Goal: Task Accomplishment & Management: Complete application form

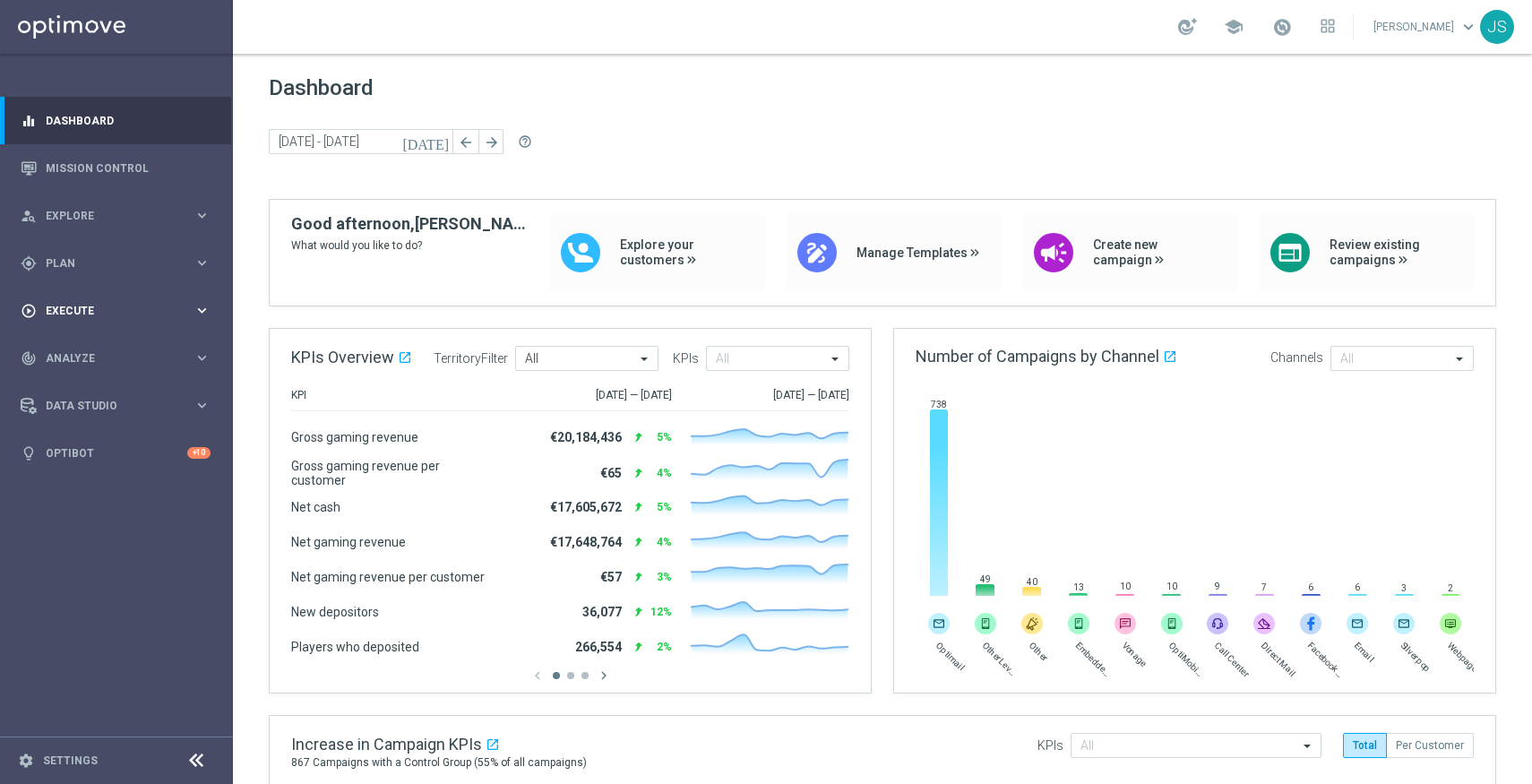
click at [75, 300] on div "play_circle_outline Execute keyboard_arrow_right" at bounding box center [115, 310] width 231 height 47
click at [75, 350] on link "Campaign Builder" at bounding box center [116, 347] width 140 height 14
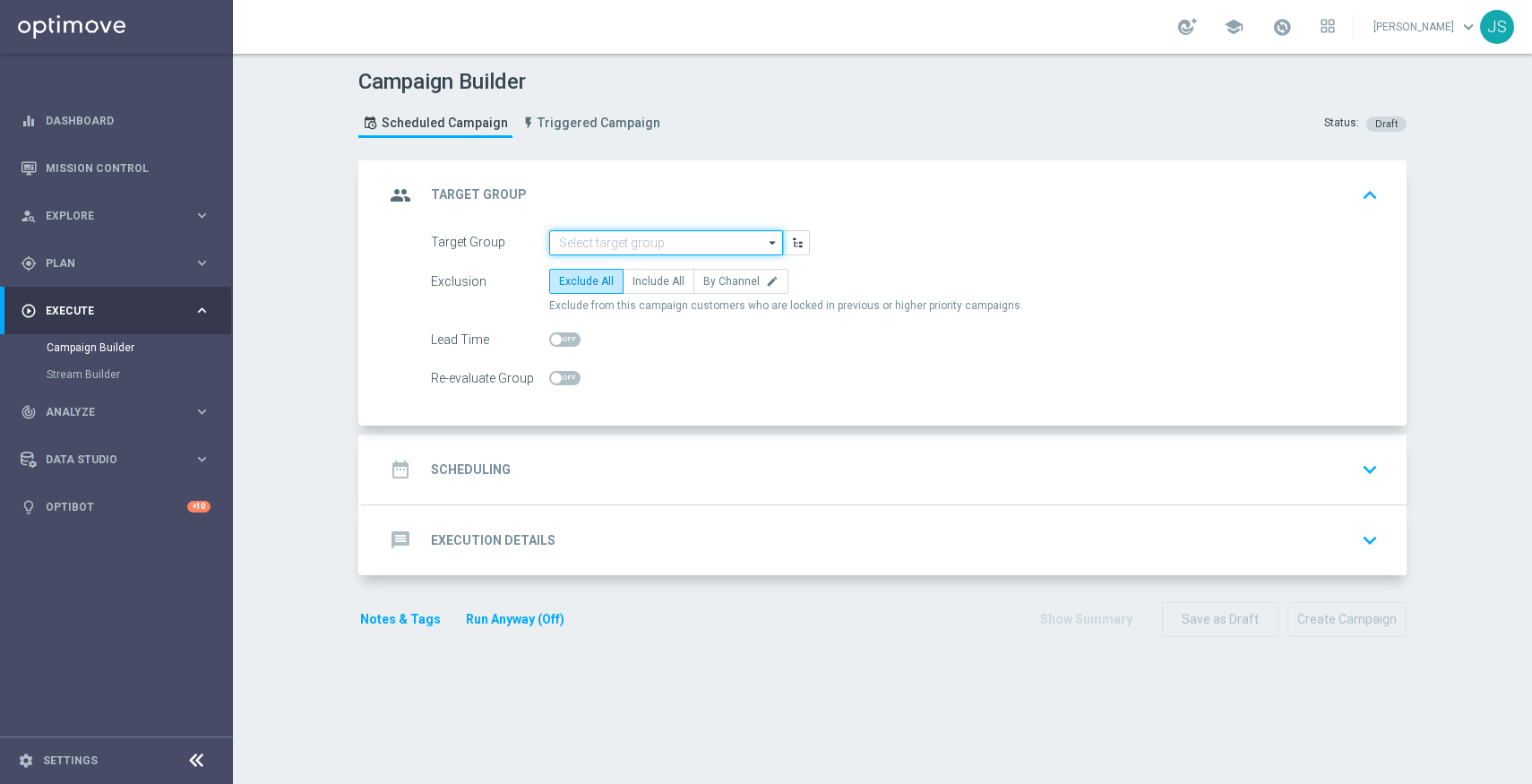
click at [640, 247] on input at bounding box center [666, 242] width 234 height 25
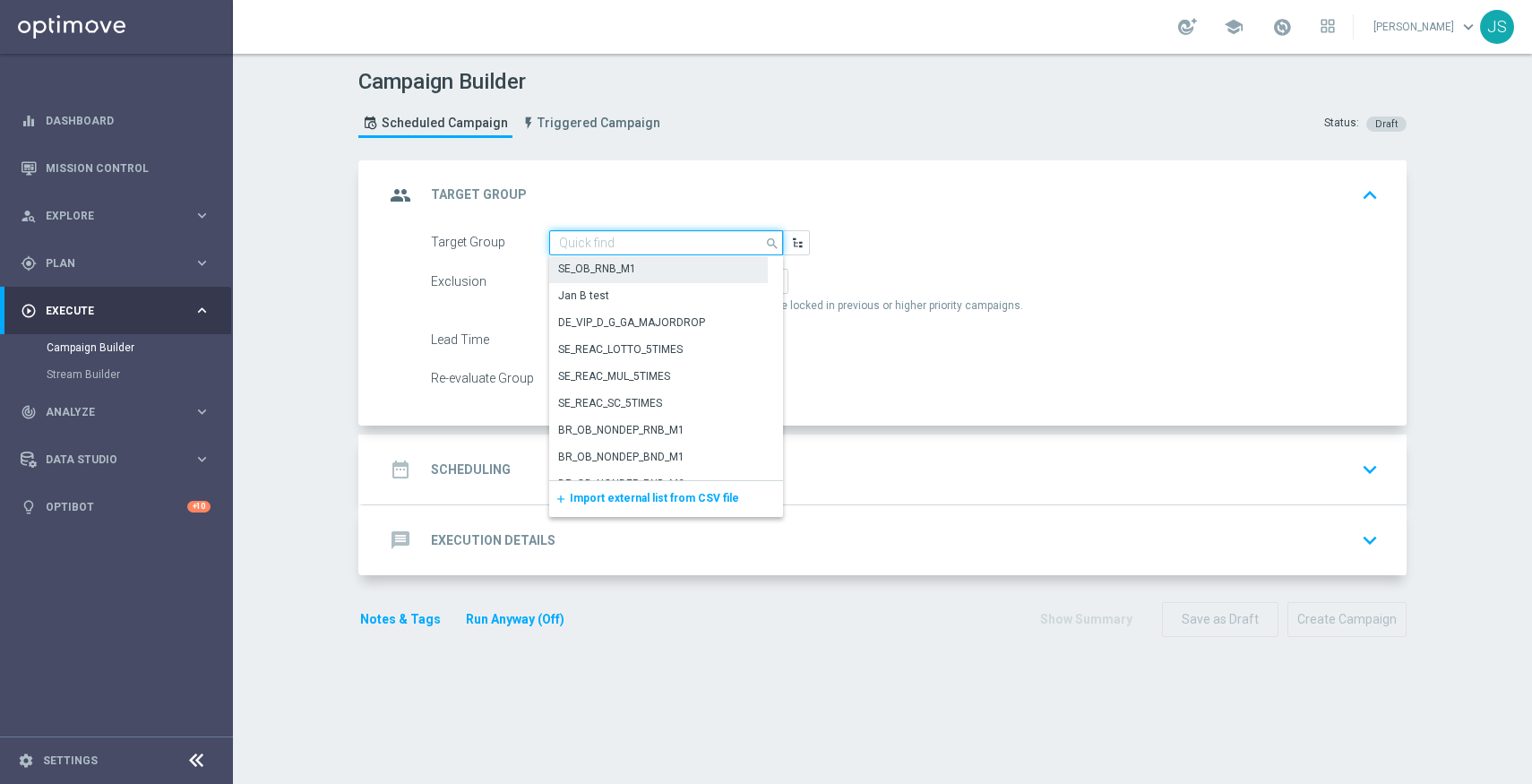
paste input "AT_GAMES_ACTIVE"
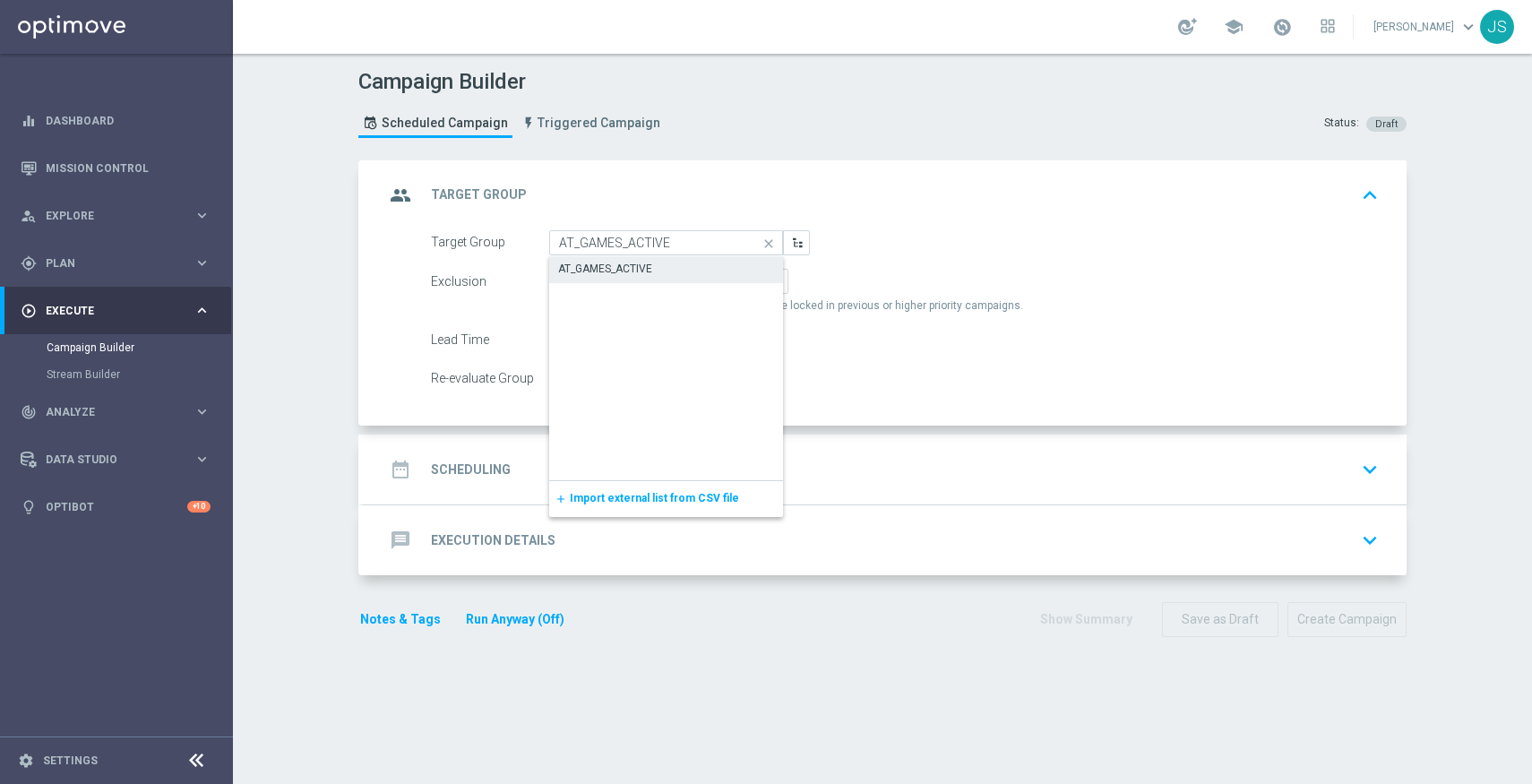
click at [755, 271] on div "AT_GAMES_ACTIVE" at bounding box center [666, 268] width 234 height 25
type input "AT_GAMES_ACTIVE"
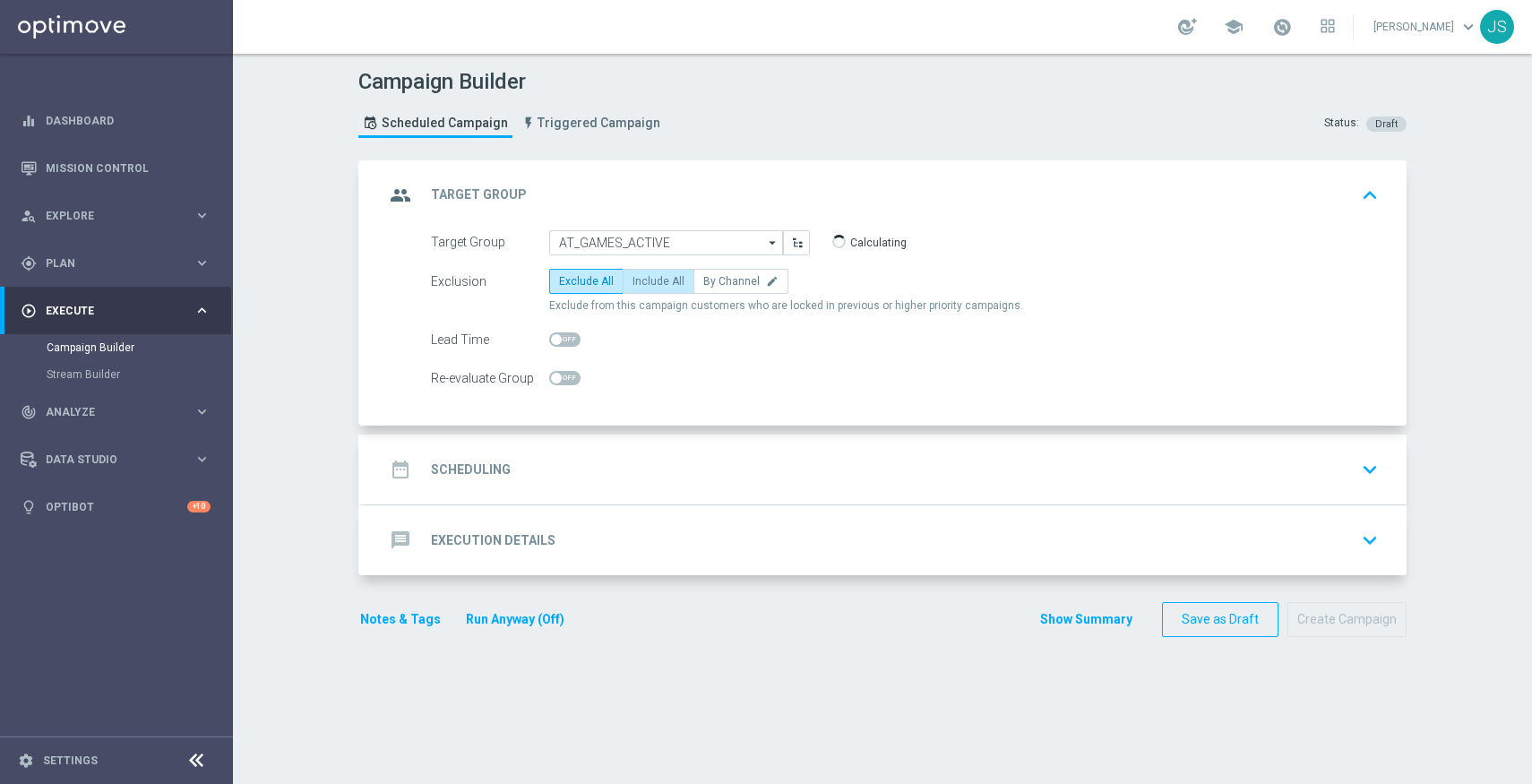
click at [649, 277] on span "Include All" at bounding box center [659, 281] width 52 height 13
click at [644, 278] on input "Include All" at bounding box center [638, 284] width 12 height 12
radio input "true"
drag, startPoint x: 830, startPoint y: 244, endPoint x: 867, endPoint y: 247, distance: 37.1
click at [866, 246] on div "2,884 Customers" at bounding box center [884, 242] width 122 height 24
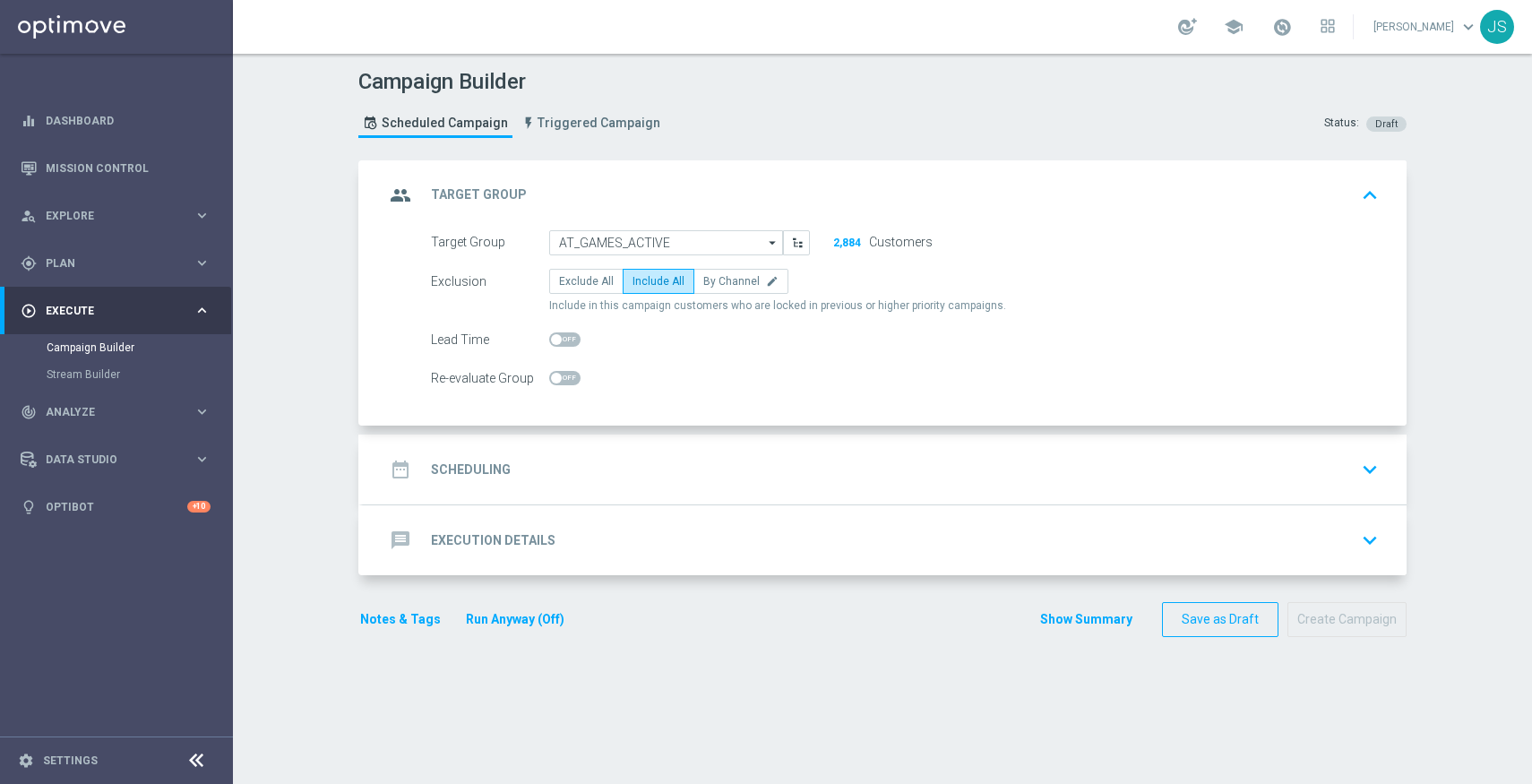
click at [866, 245] on div "2,884 Customers" at bounding box center [884, 242] width 122 height 24
drag, startPoint x: 864, startPoint y: 242, endPoint x: 825, endPoint y: 255, distance: 41.1
click at [827, 250] on div "2,884 Customers" at bounding box center [884, 242] width 122 height 24
click at [651, 461] on div "date_range Scheduling keyboard_arrow_down" at bounding box center [884, 469] width 1001 height 34
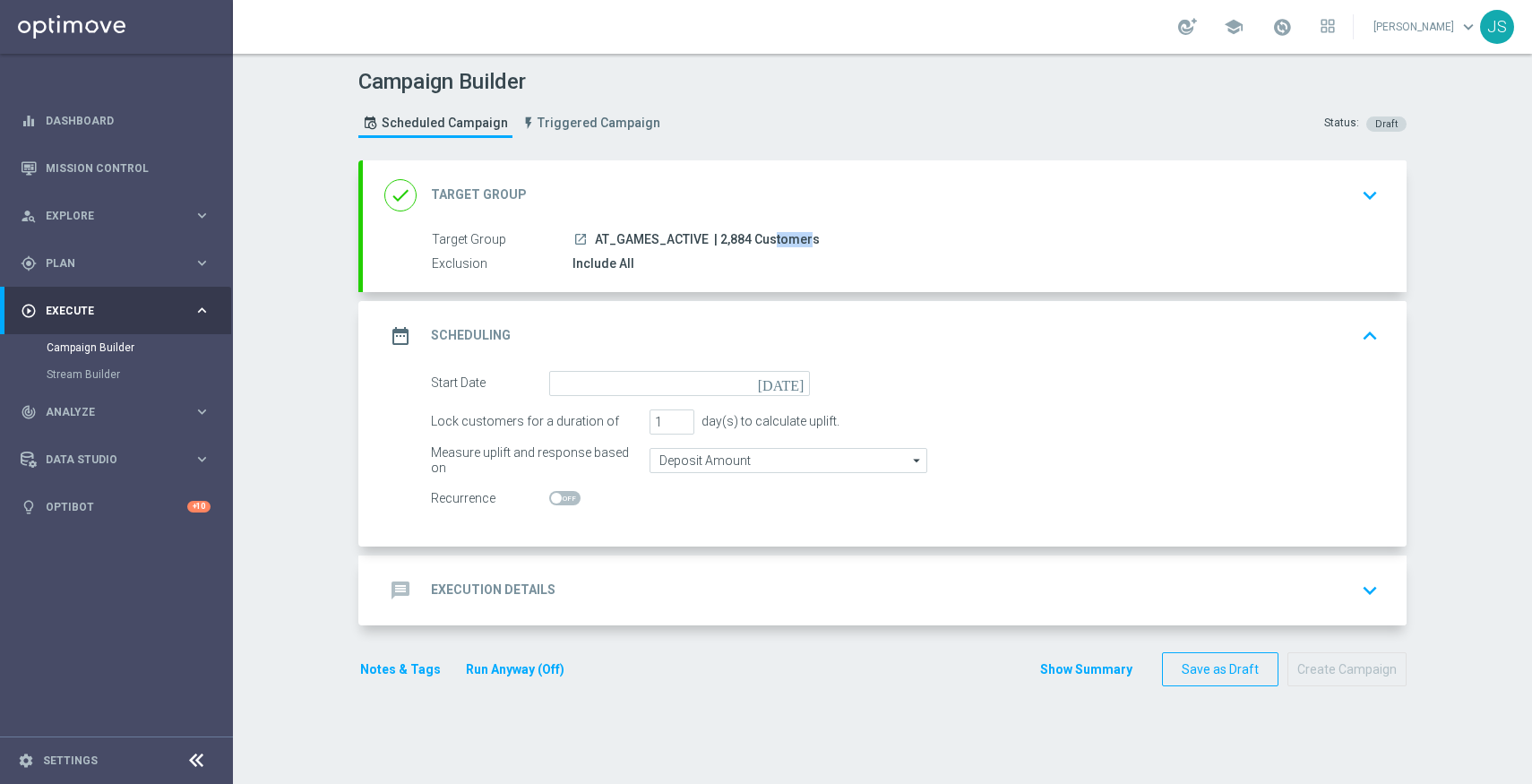
drag, startPoint x: 749, startPoint y: 244, endPoint x: 719, endPoint y: 240, distance: 30.3
click at [717, 238] on span "| 2,884 Customers" at bounding box center [767, 239] width 106 height 16
copy span "2,884"
click at [798, 385] on icon "[DATE]" at bounding box center [784, 380] width 53 height 19
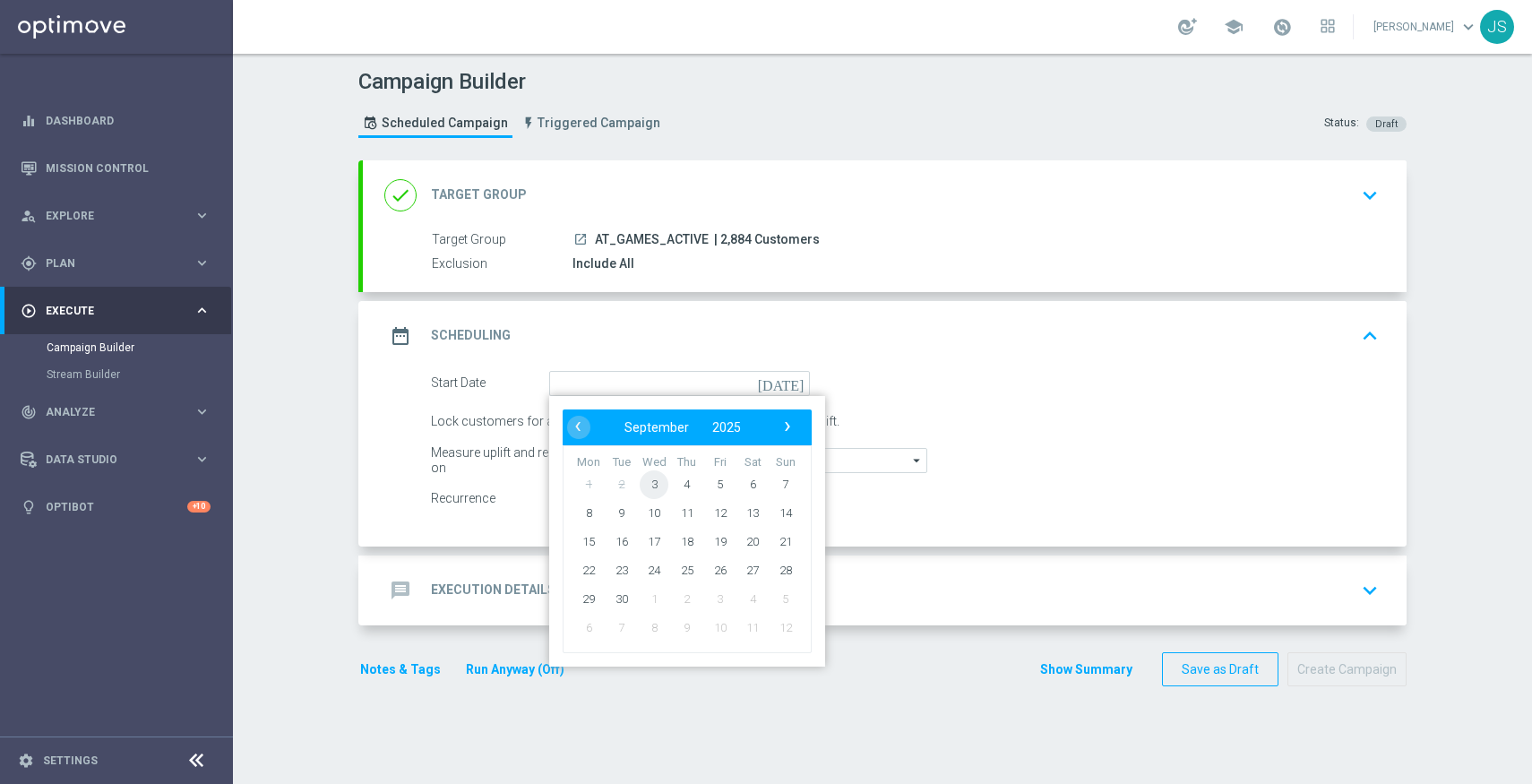
click at [650, 482] on span "3" at bounding box center [653, 483] width 29 height 29
type input "[DATE]"
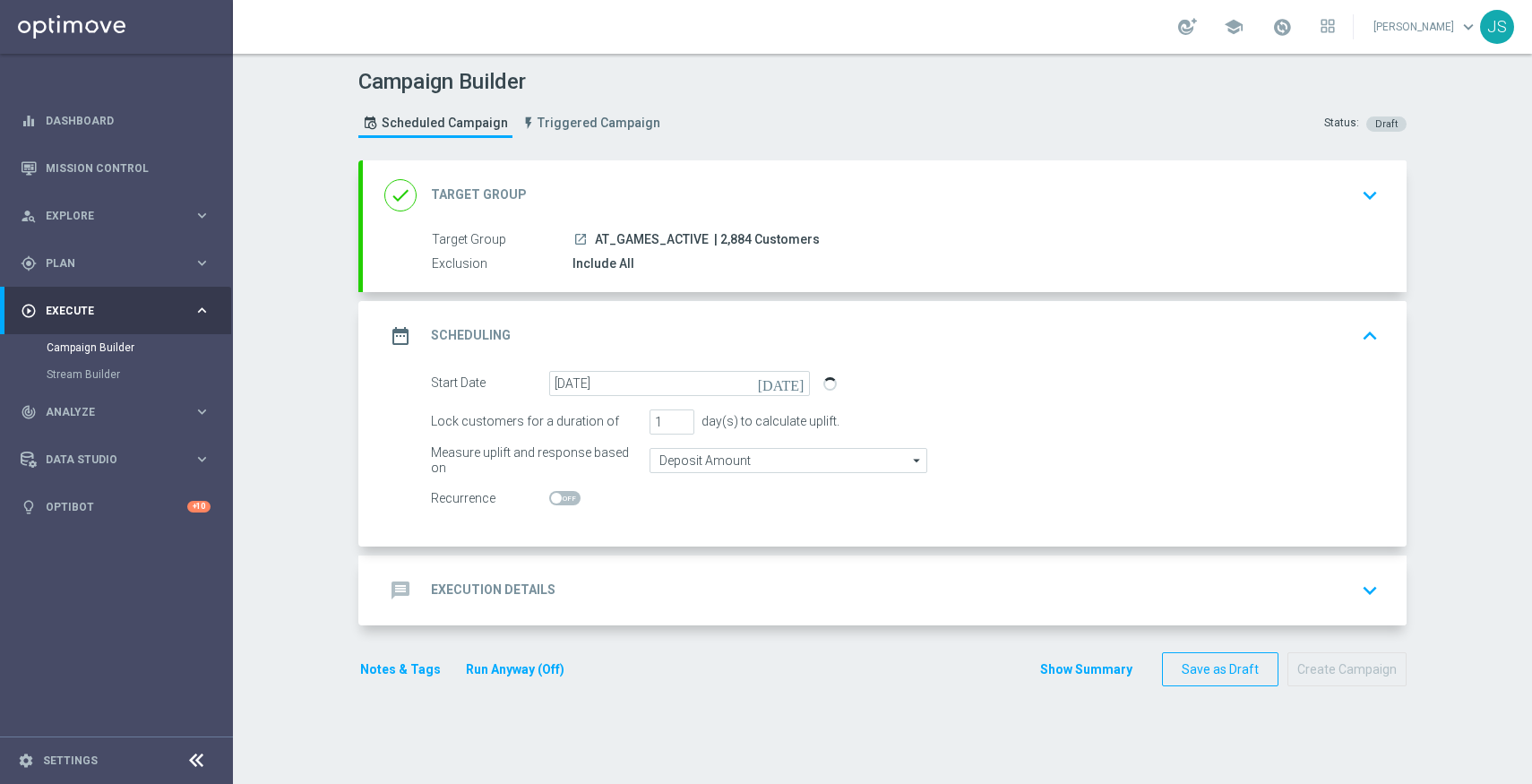
click at [560, 574] on div "message Execution Details keyboard_arrow_down" at bounding box center [884, 590] width 1001 height 34
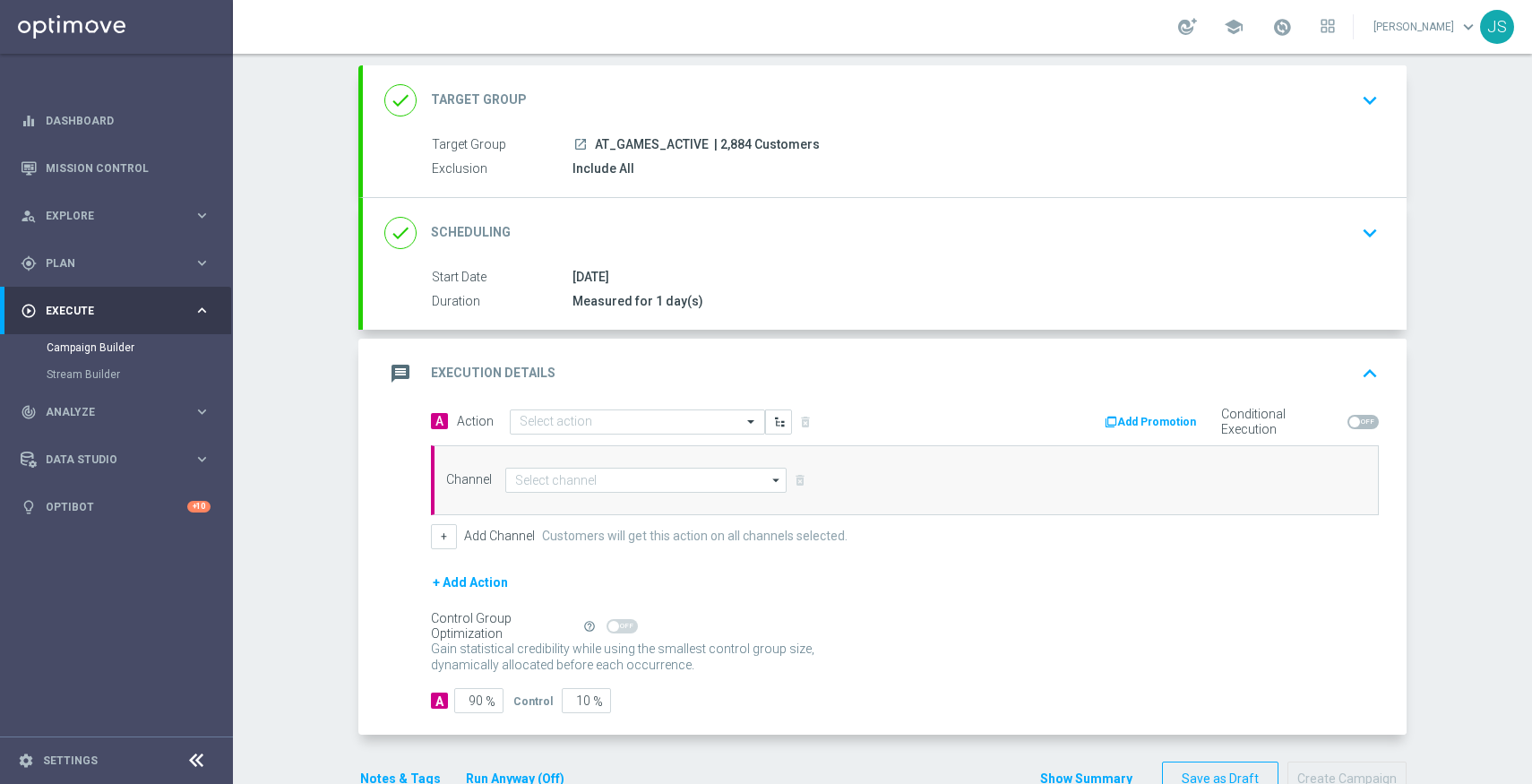
scroll to position [144, 0]
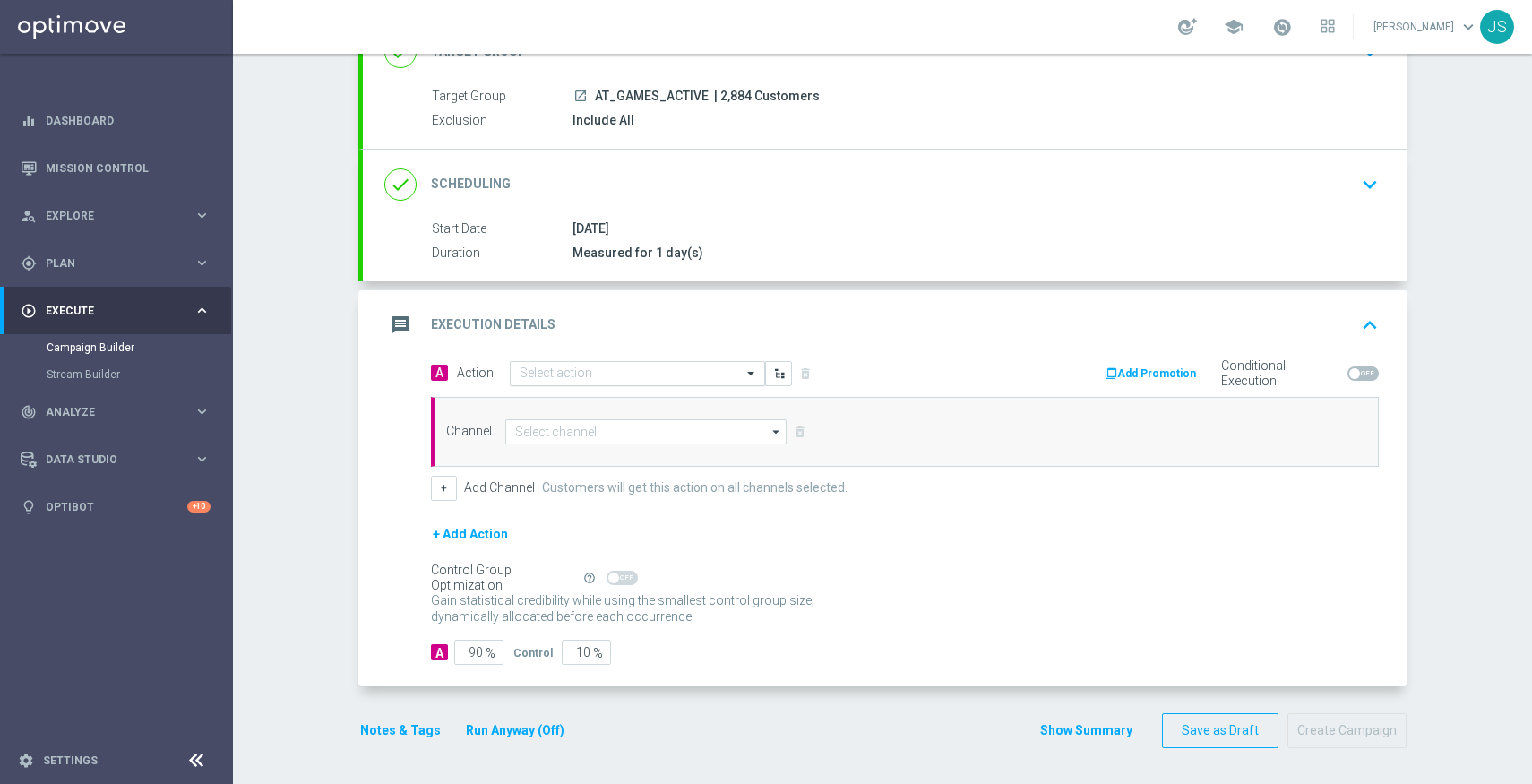
click at [632, 378] on input "text" at bounding box center [619, 374] width 200 height 15
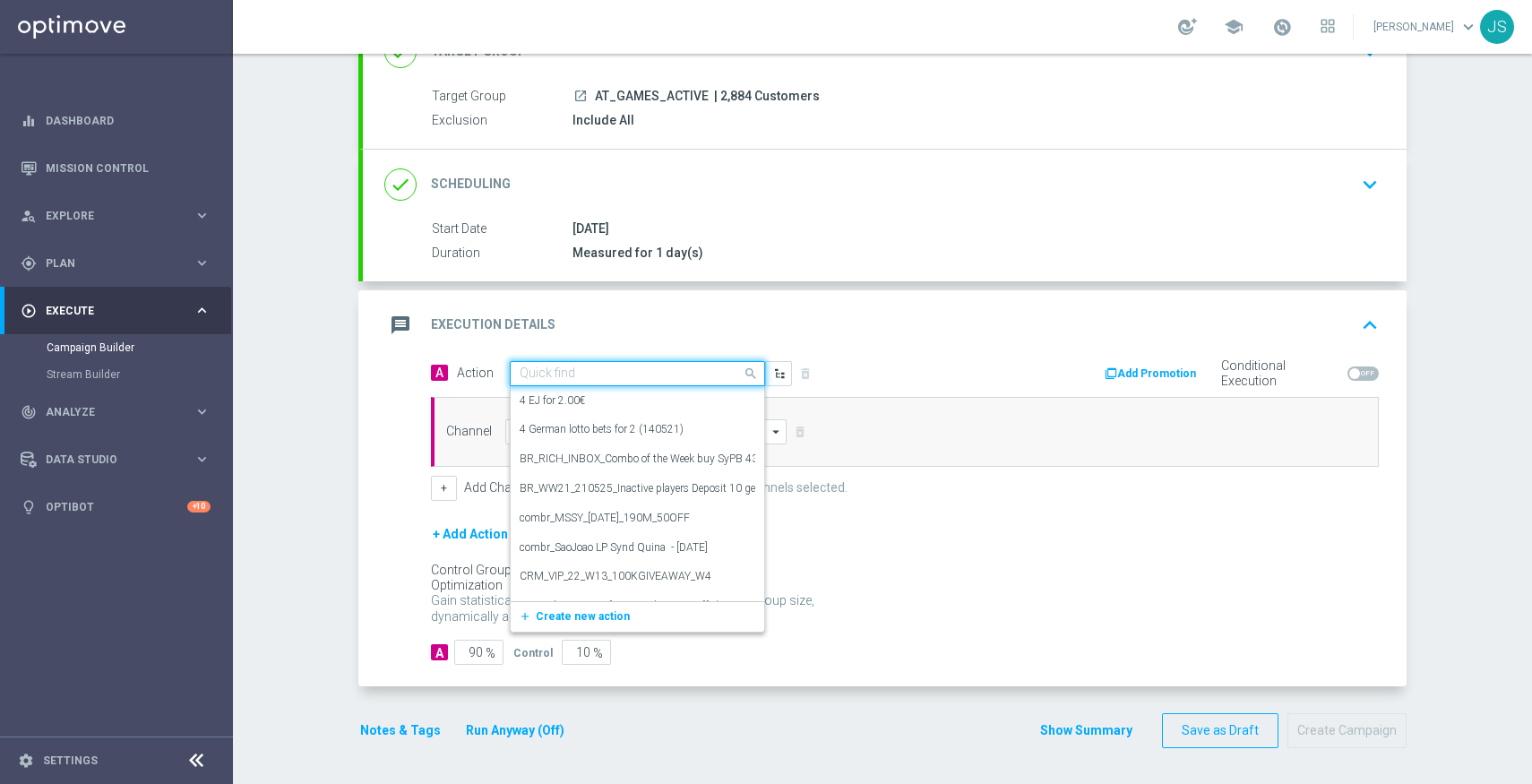
paste input "Exclusive Game: [DEMOGRAPHIC_DATA] [PERSON_NAME] - Yggdrasil"
type input "Exclusive Game: [DEMOGRAPHIC_DATA] [PERSON_NAME] - Yggdrasil"
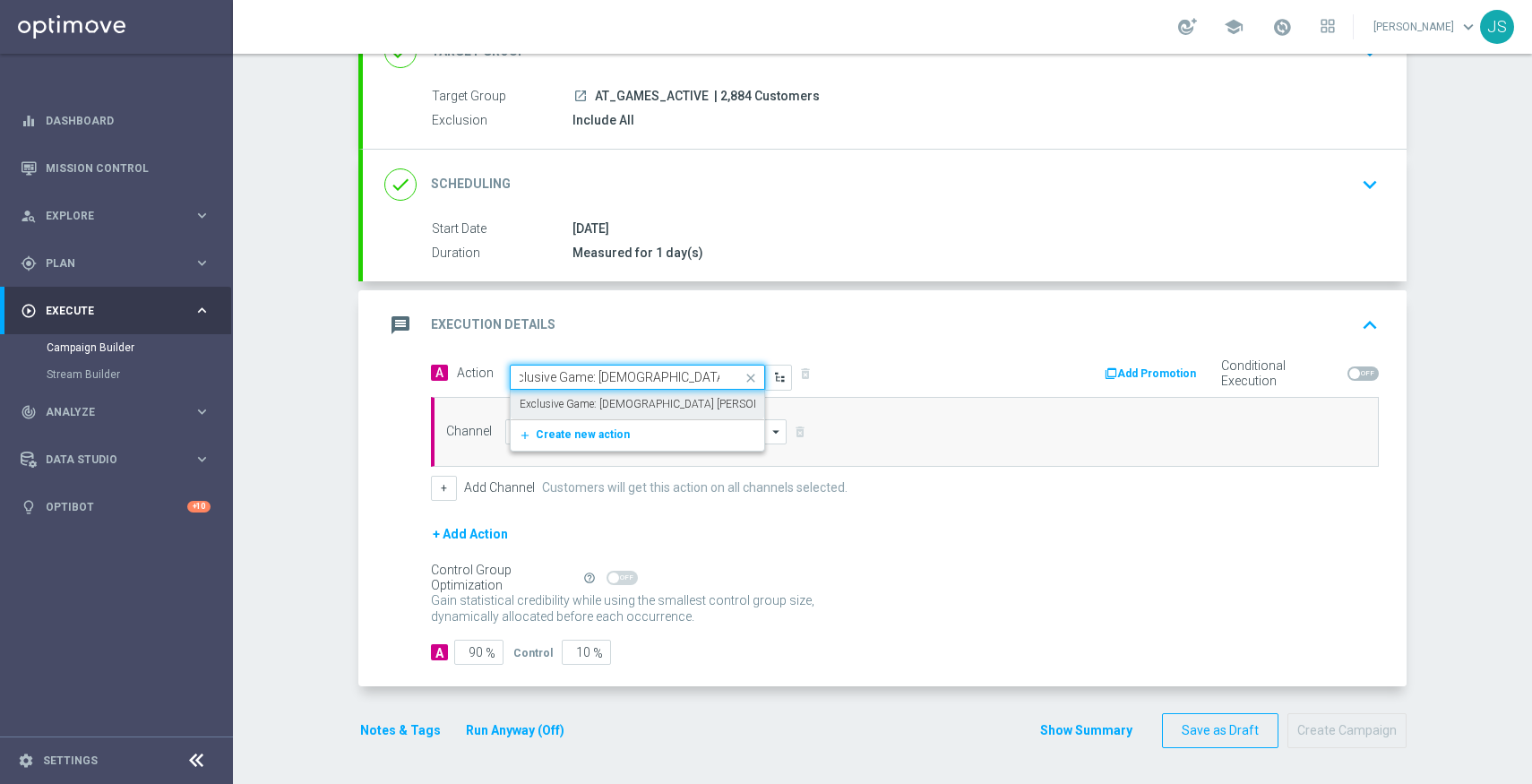
click at [690, 405] on label "Exclusive Game: [DEMOGRAPHIC_DATA] [PERSON_NAME] - Yggdrasil" at bounding box center [686, 405] width 333 height 15
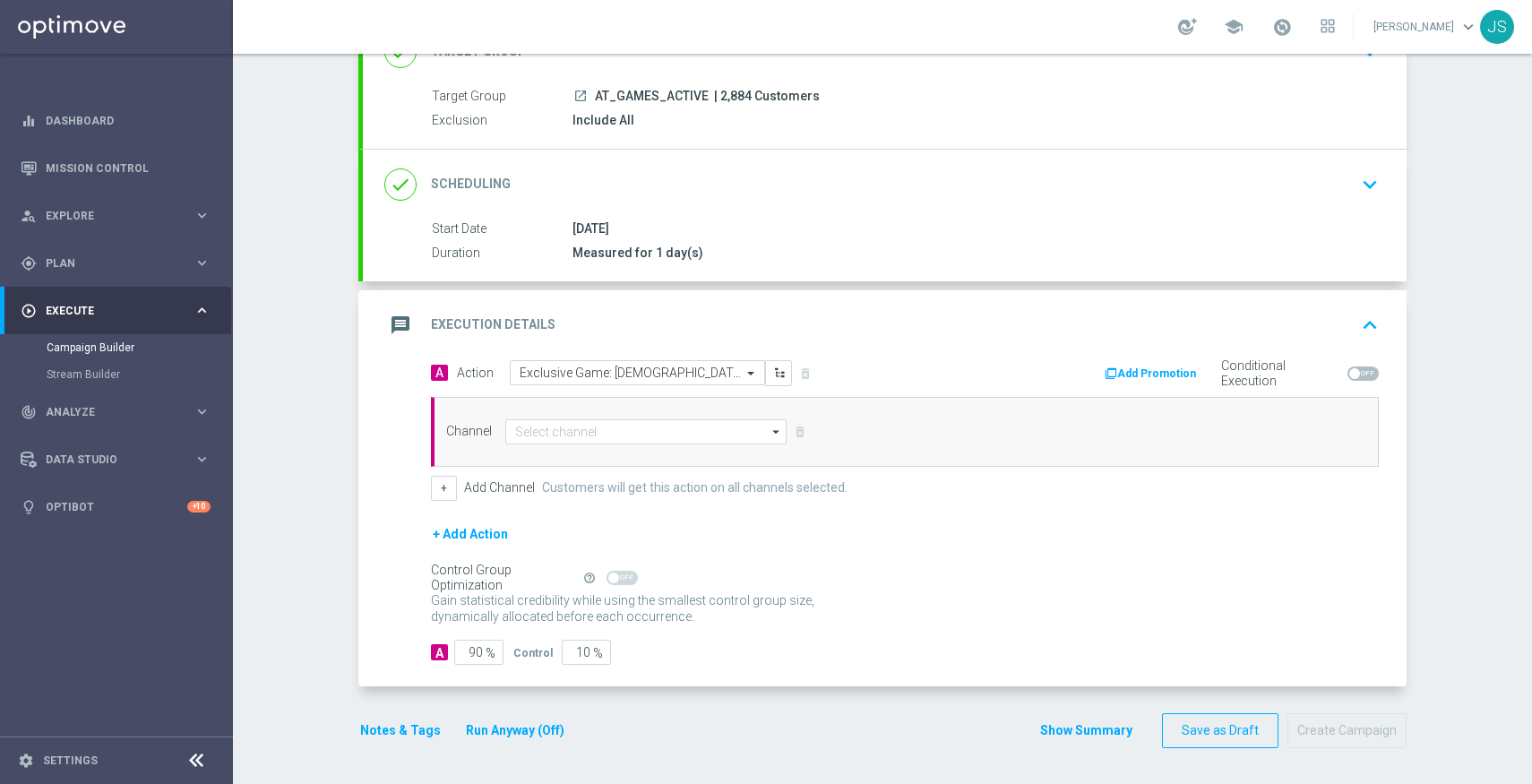
scroll to position [0, 0]
click at [647, 431] on input at bounding box center [646, 431] width 281 height 25
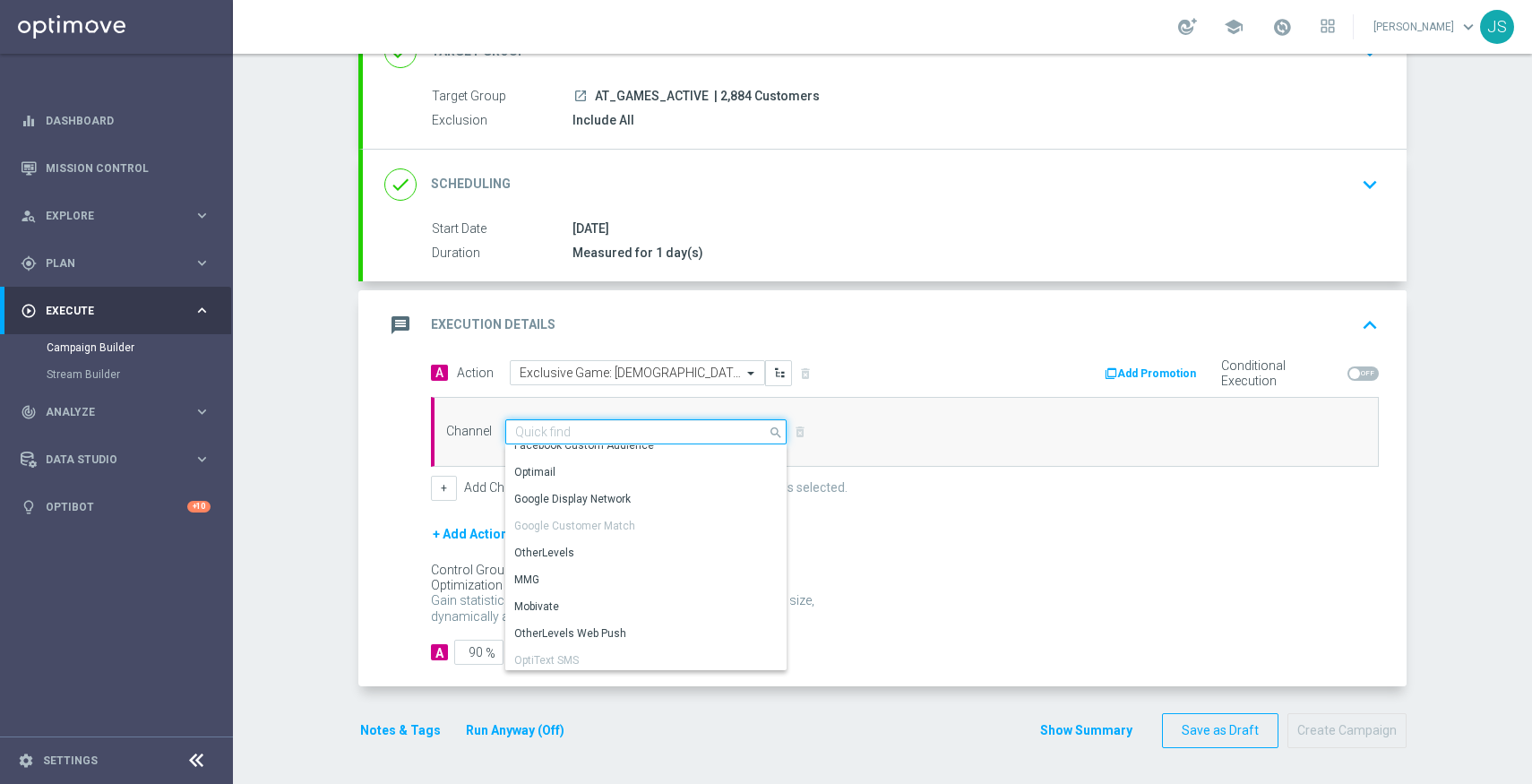
scroll to position [36, 0]
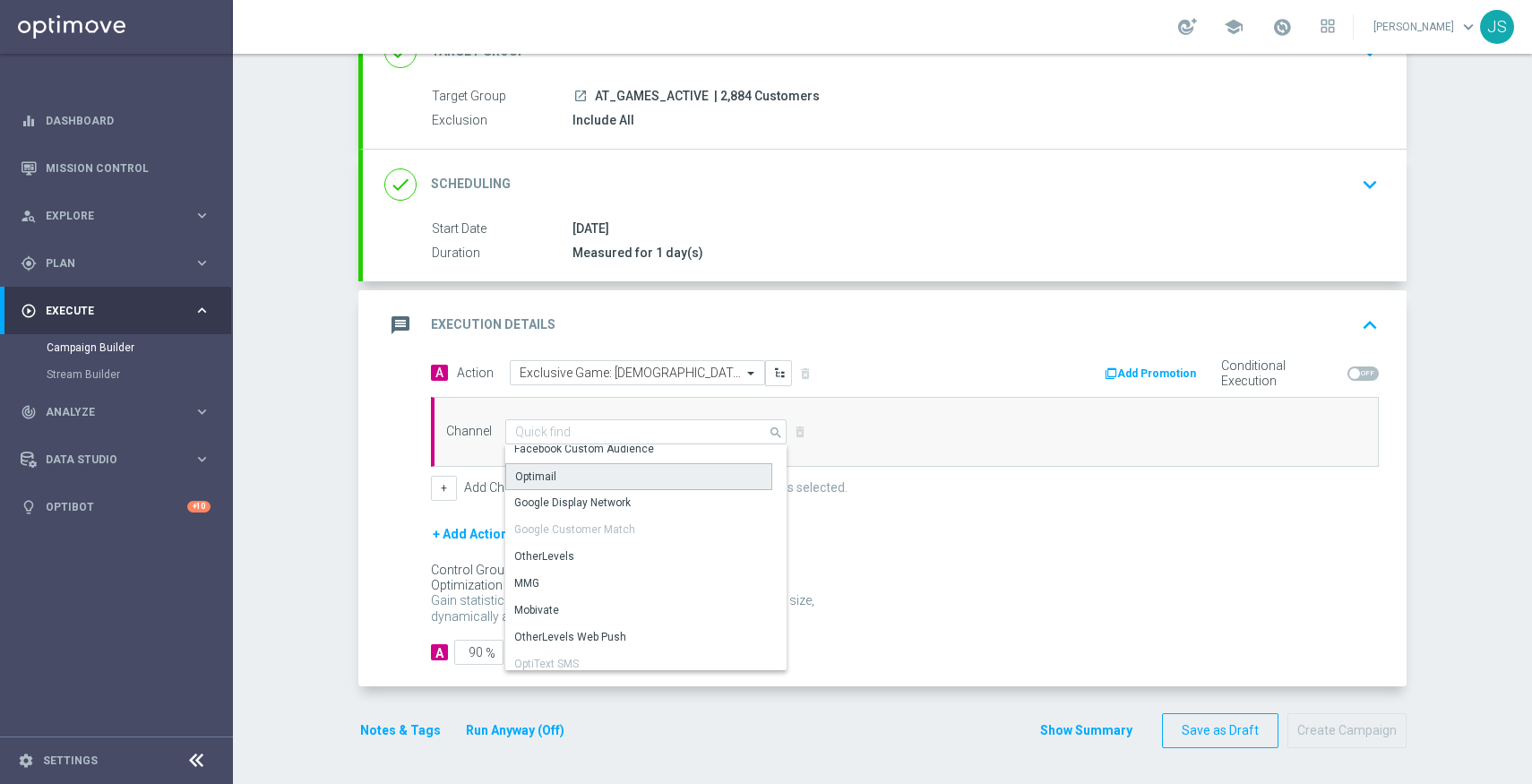
click at [586, 472] on div "Optimail" at bounding box center [639, 476] width 267 height 27
type input "Optimail"
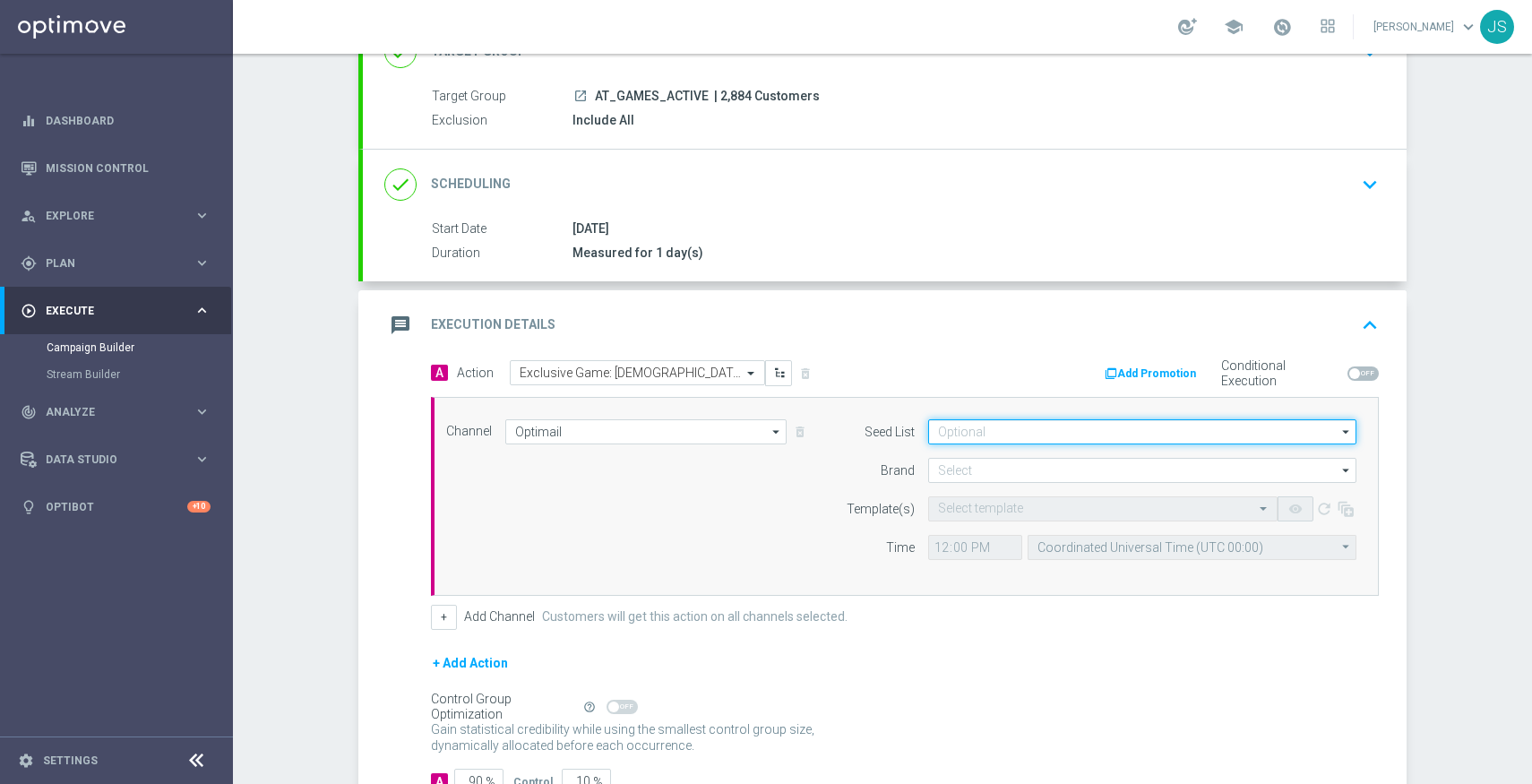
click at [972, 433] on input at bounding box center [1142, 431] width 429 height 25
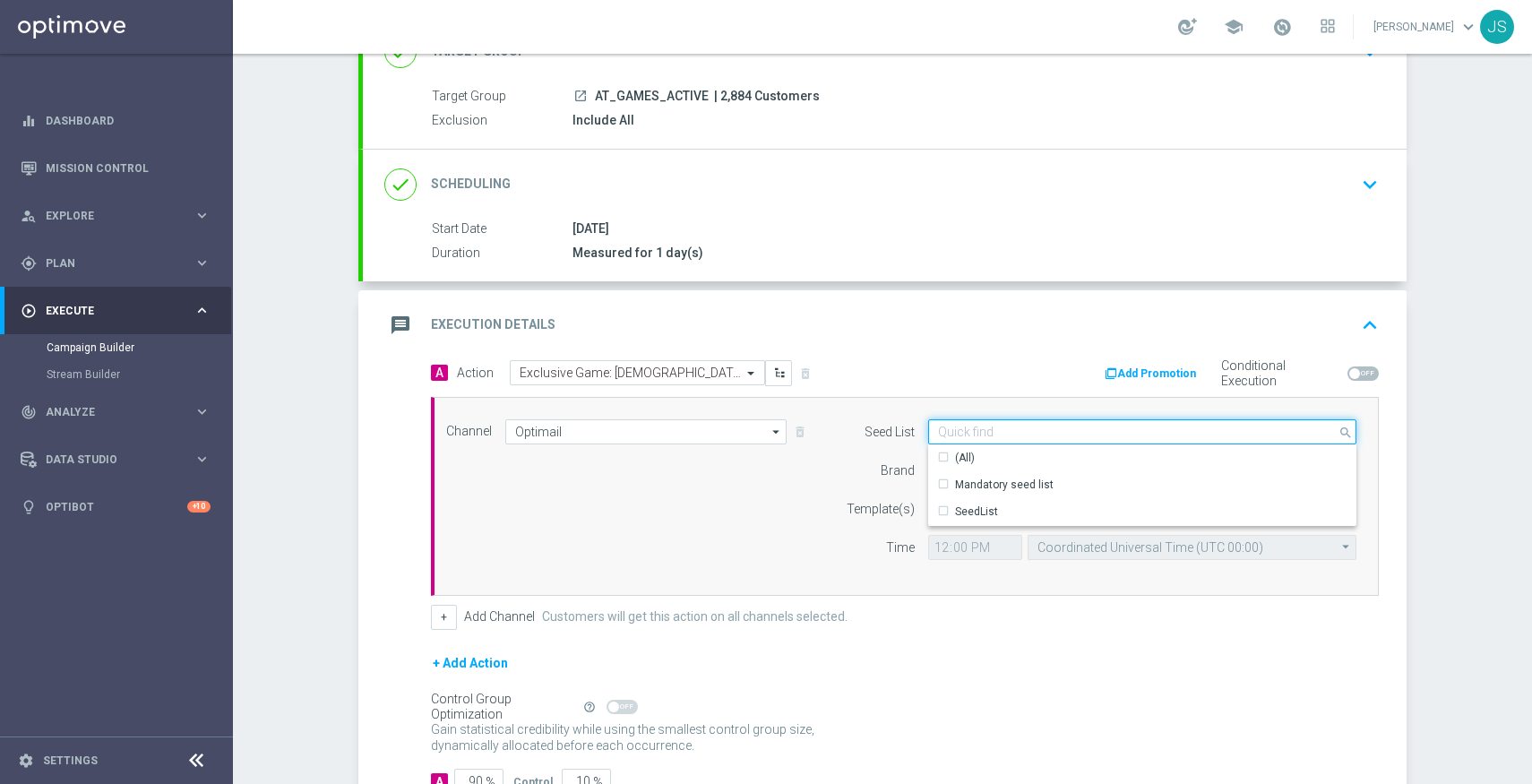
click at [972, 433] on input at bounding box center [1142, 431] width 429 height 25
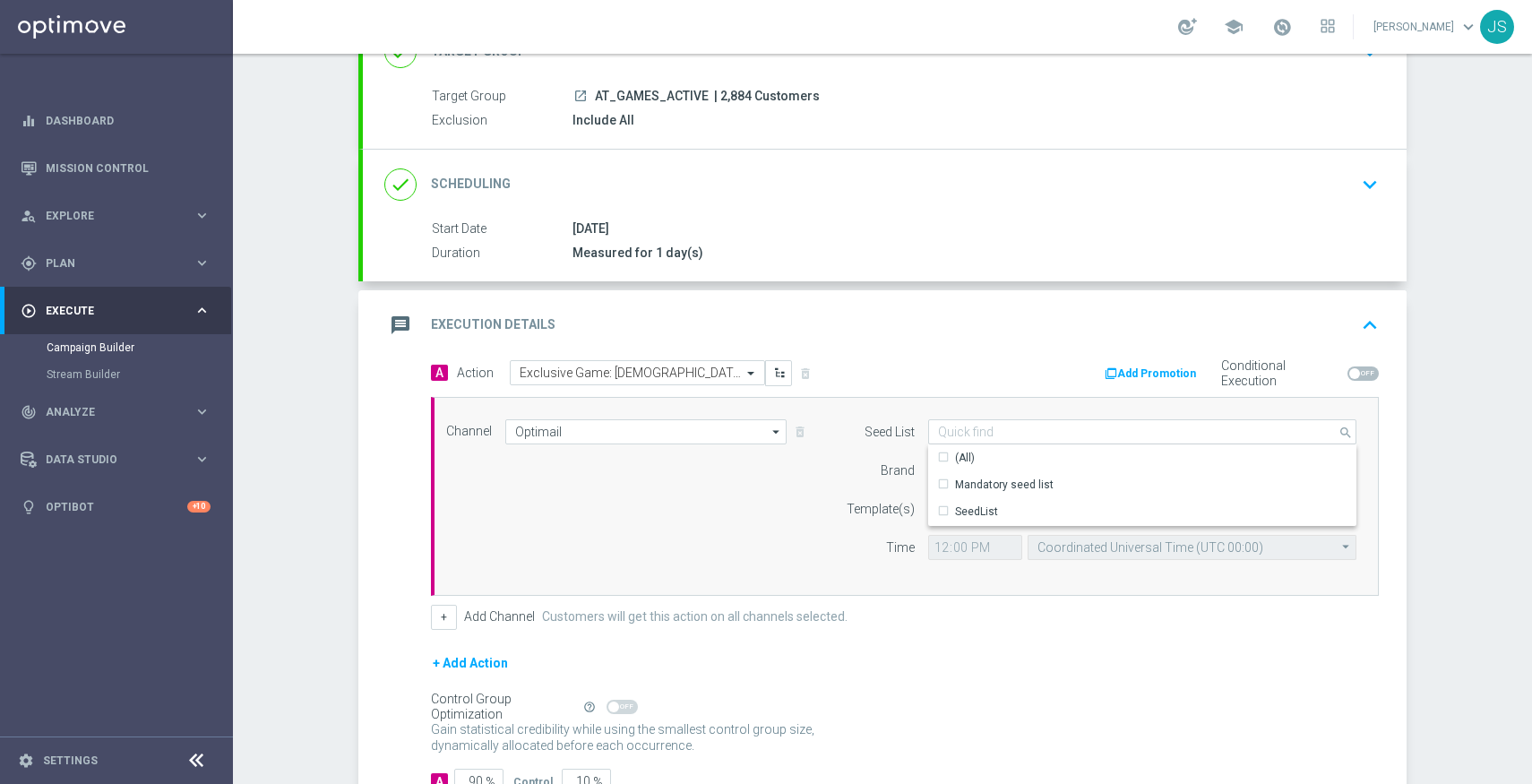
click at [764, 534] on div "Channel Optimail Optimail arrow_drop_down Show Selected 1 of 26 Silverpop" at bounding box center [901, 496] width 937 height 154
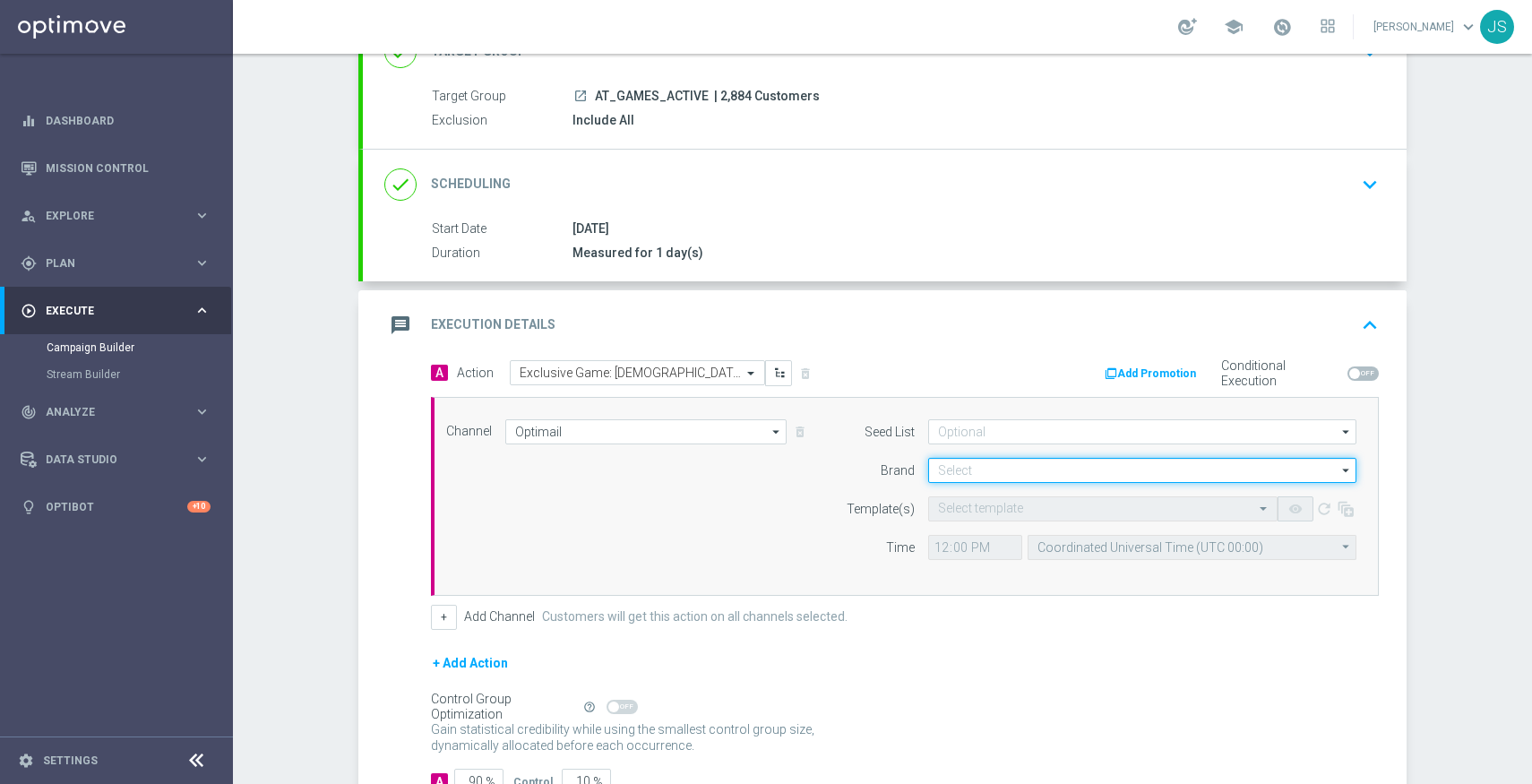
click at [1014, 467] on input at bounding box center [1142, 469] width 429 height 25
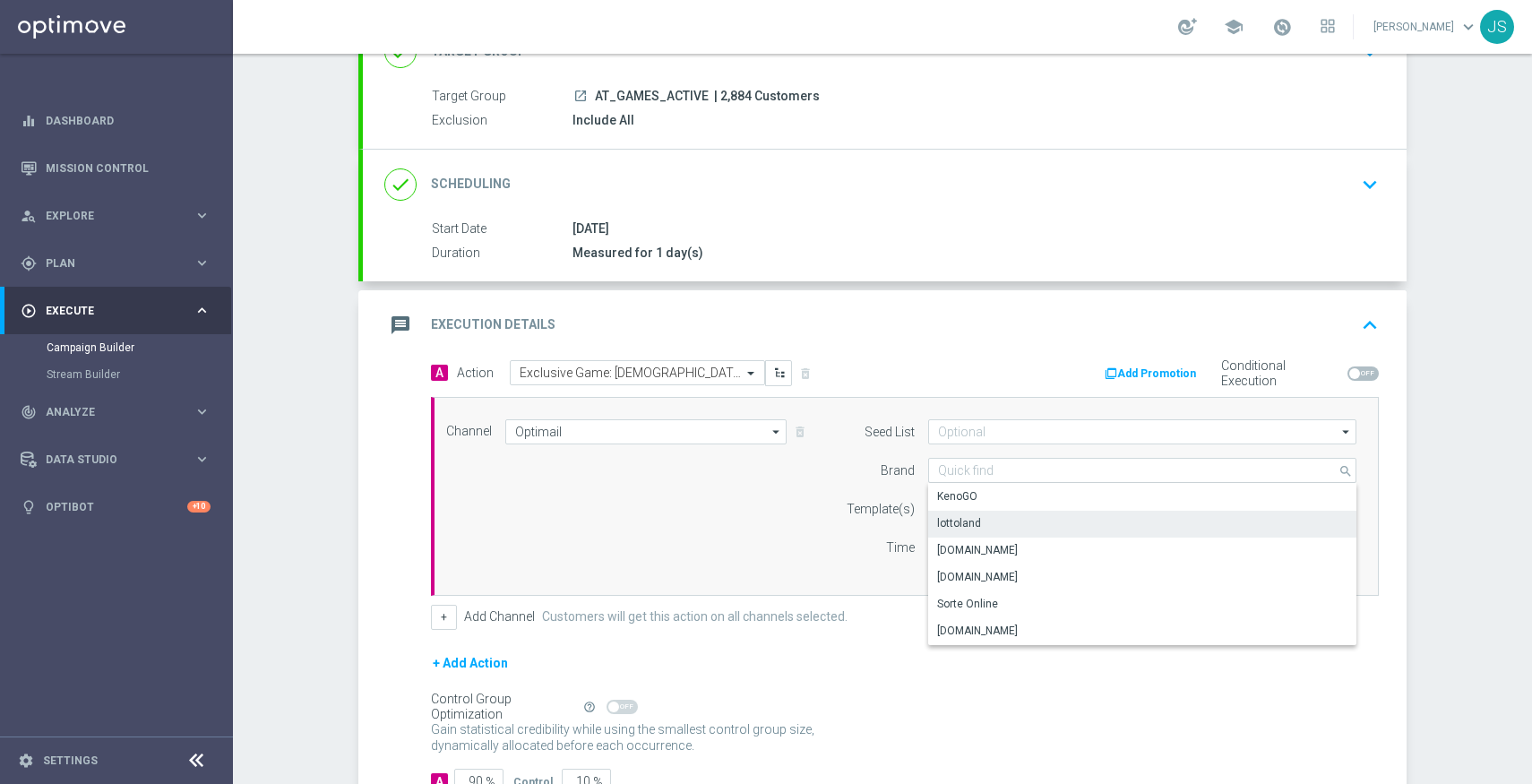
click at [978, 523] on div "lottoland" at bounding box center [1142, 522] width 429 height 25
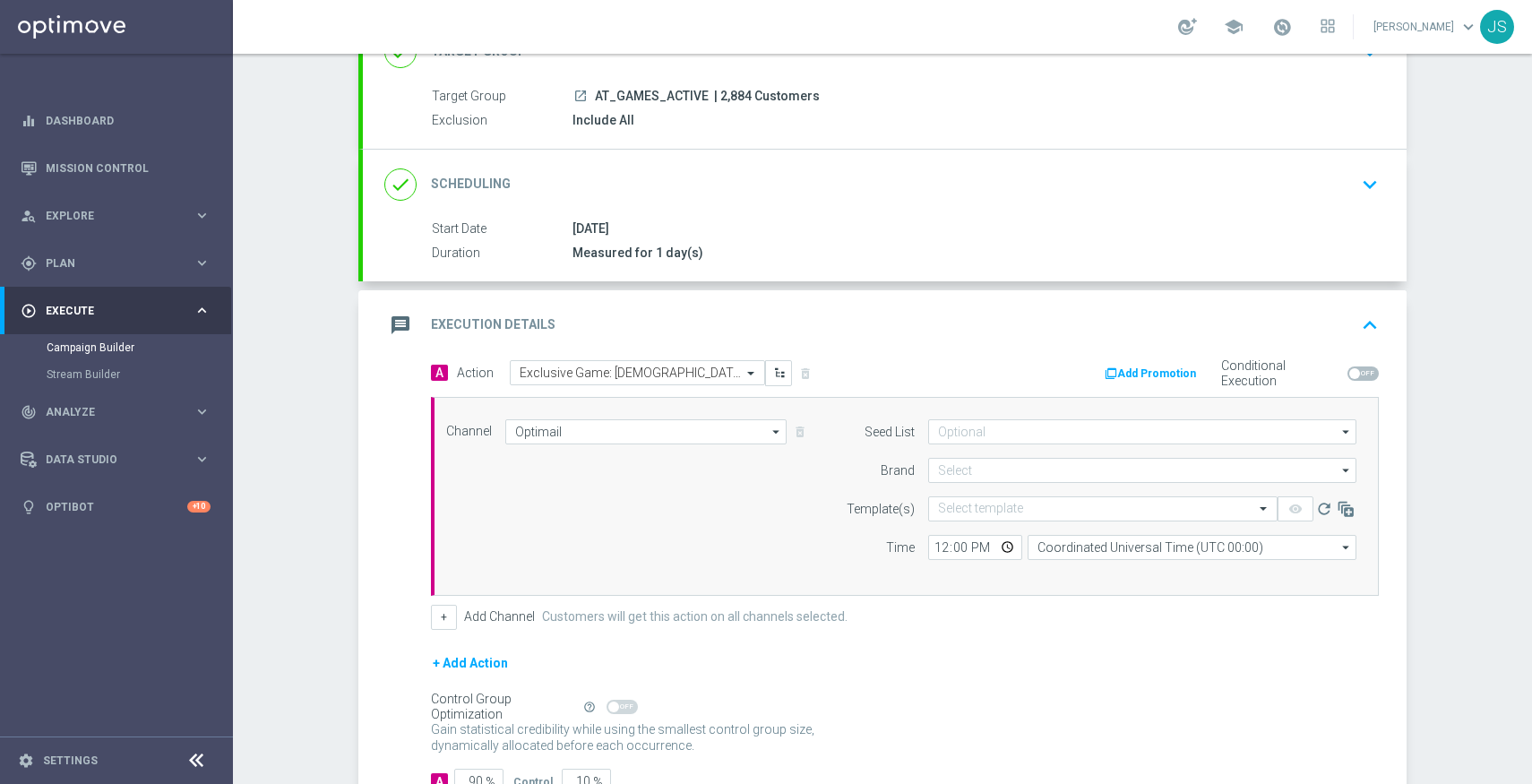
type input "lottoland"
click at [1049, 513] on input "text" at bounding box center [1085, 509] width 294 height 15
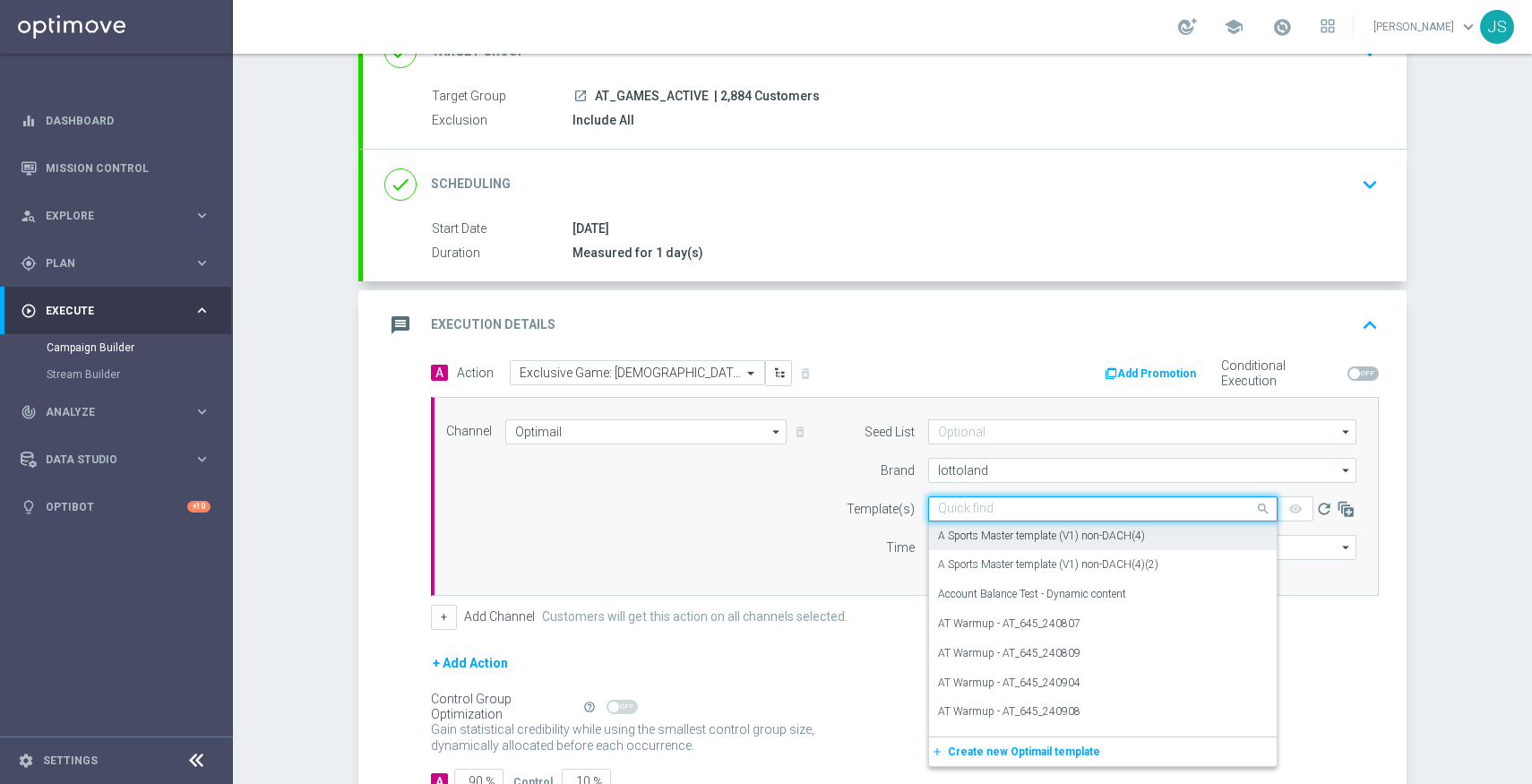
paste input "AT_EMT_NVIP_EM_TAC_GM__EXLUSIVE_GAMES_25903"
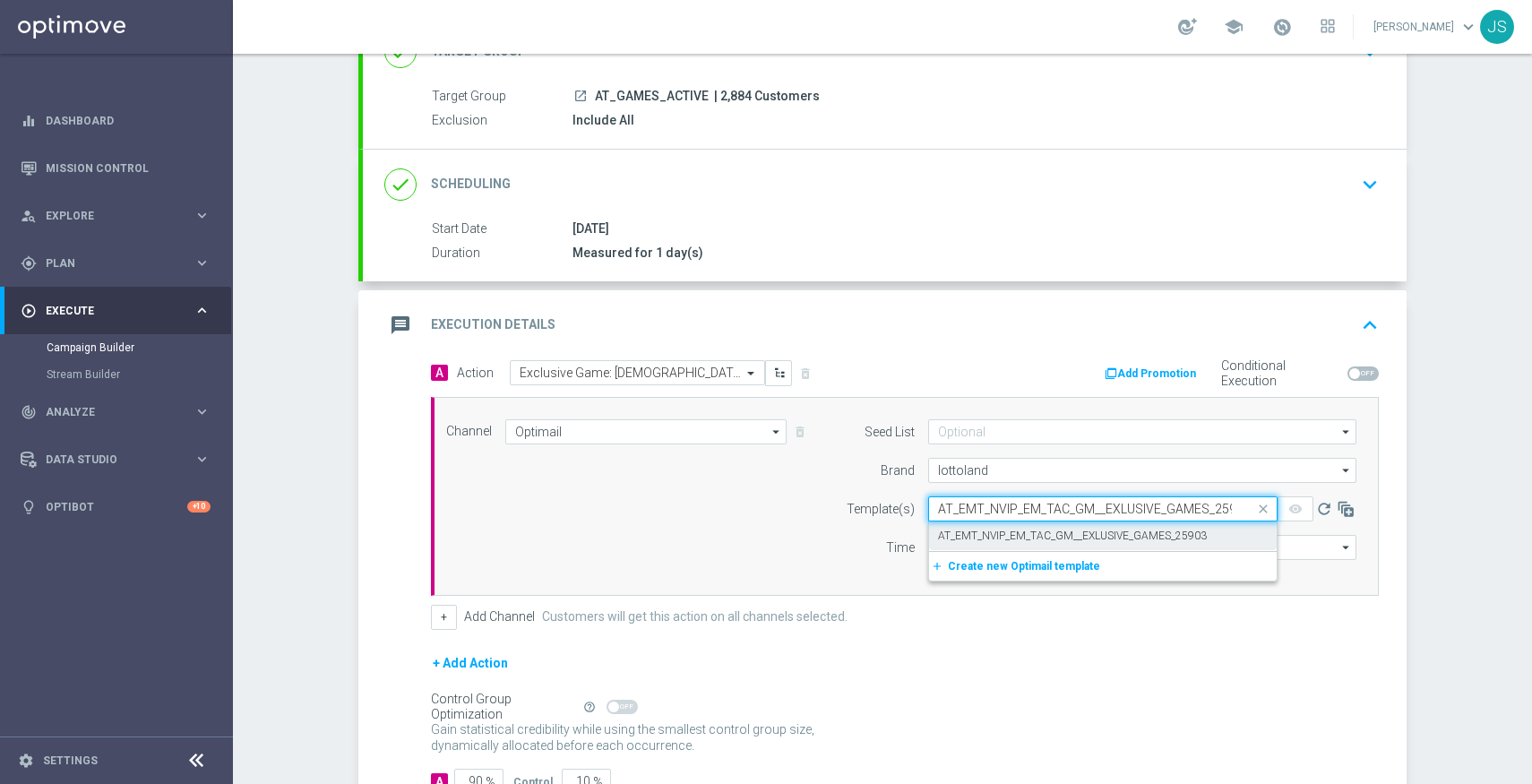
scroll to position [0, 13]
click at [1012, 541] on label "AT_EMT_NVIP_EM_TAC_GM__EXLUSIVE_GAMES_25903" at bounding box center [1073, 536] width 269 height 15
type input "AT_EMT_NVIP_EM_TAC_GM__EXLUSIVE_GAMES_25903"
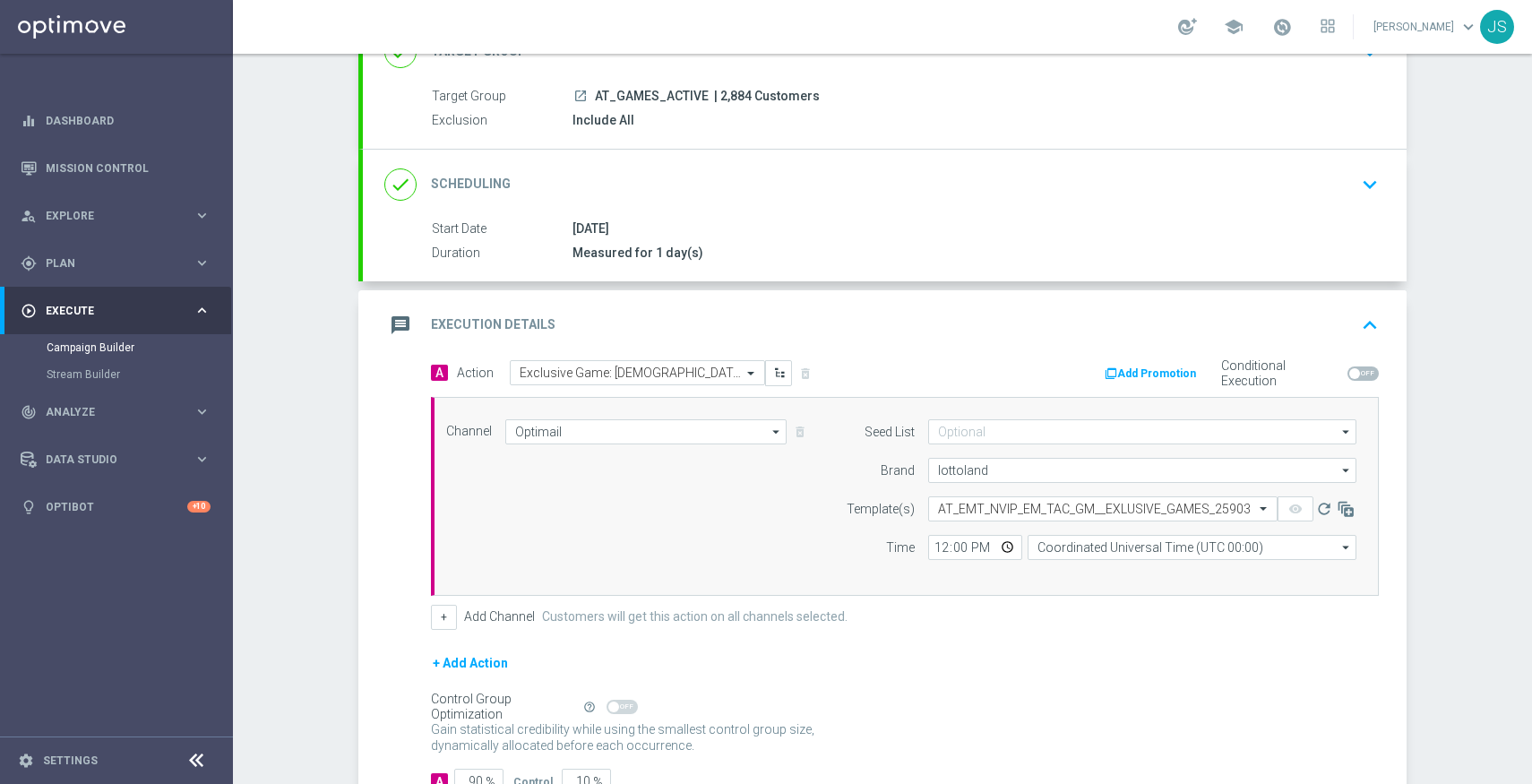
scroll to position [0, 0]
click at [1006, 548] on input "12:00" at bounding box center [974, 546] width 94 height 25
type input "17:00"
click at [798, 619] on label "Customers will get this action on all channels selected." at bounding box center [694, 617] width 305 height 15
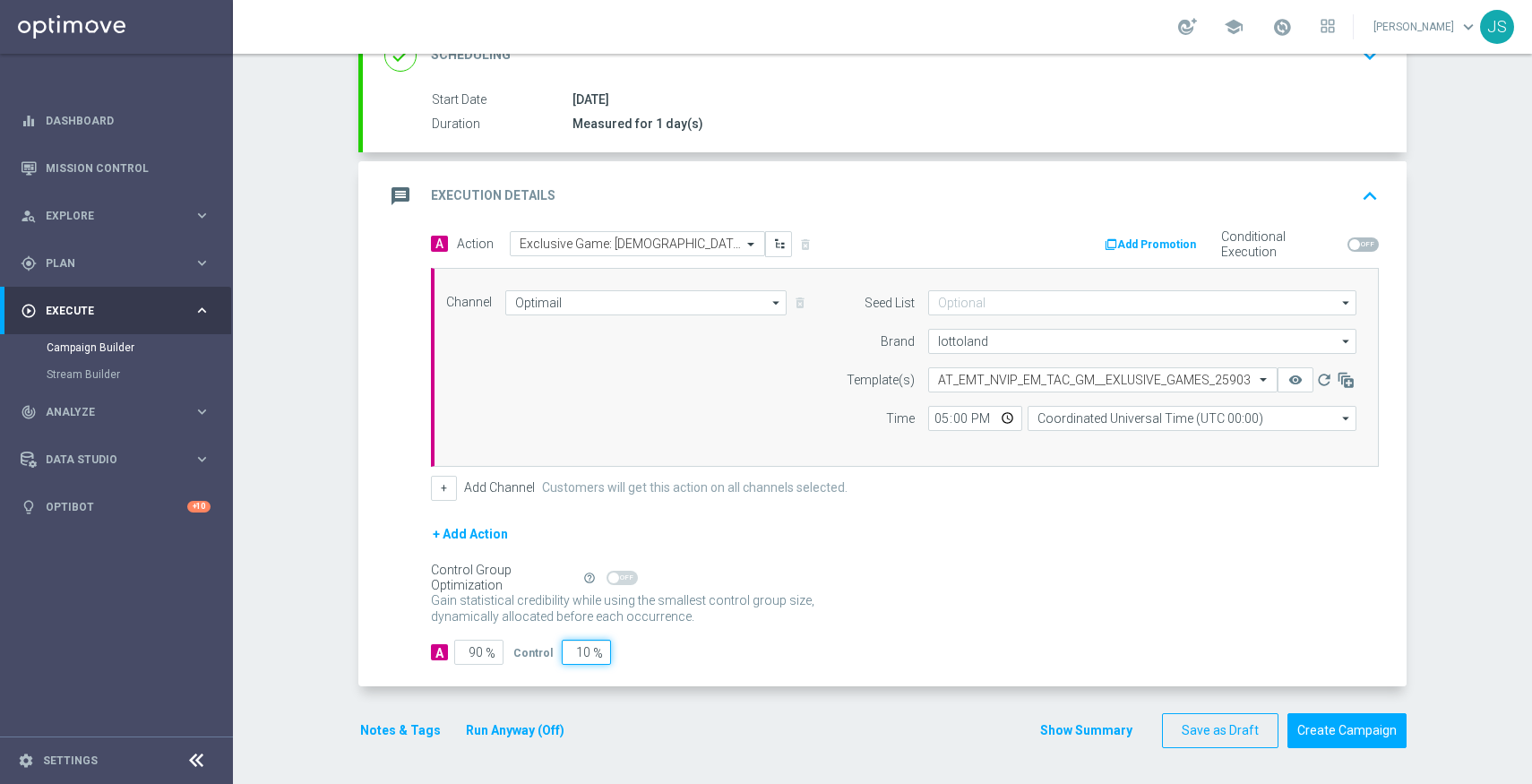
click at [586, 652] on input "10" at bounding box center [586, 651] width 49 height 25
type input "1"
type input "99"
type input "100"
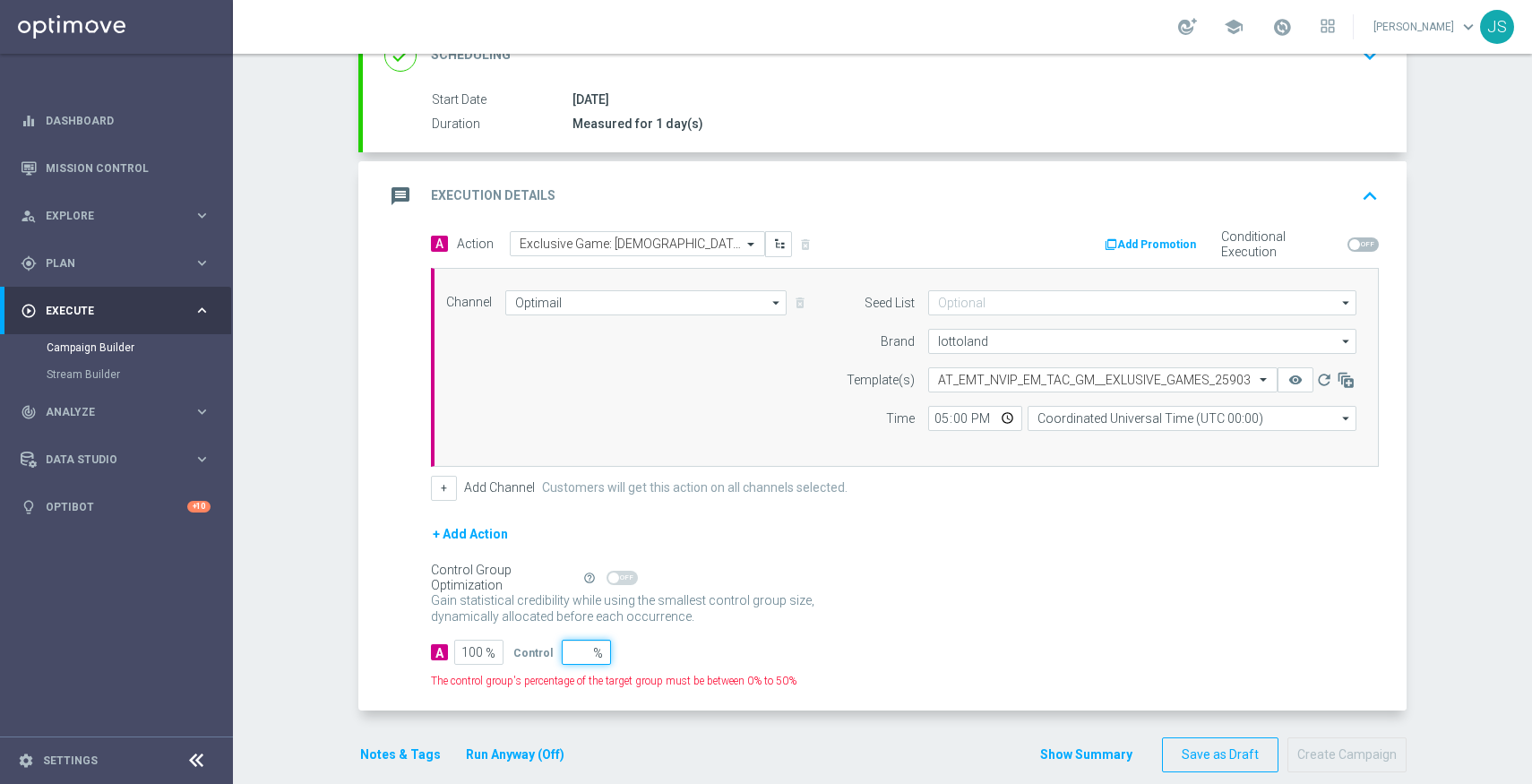
type input "2"
type input "98"
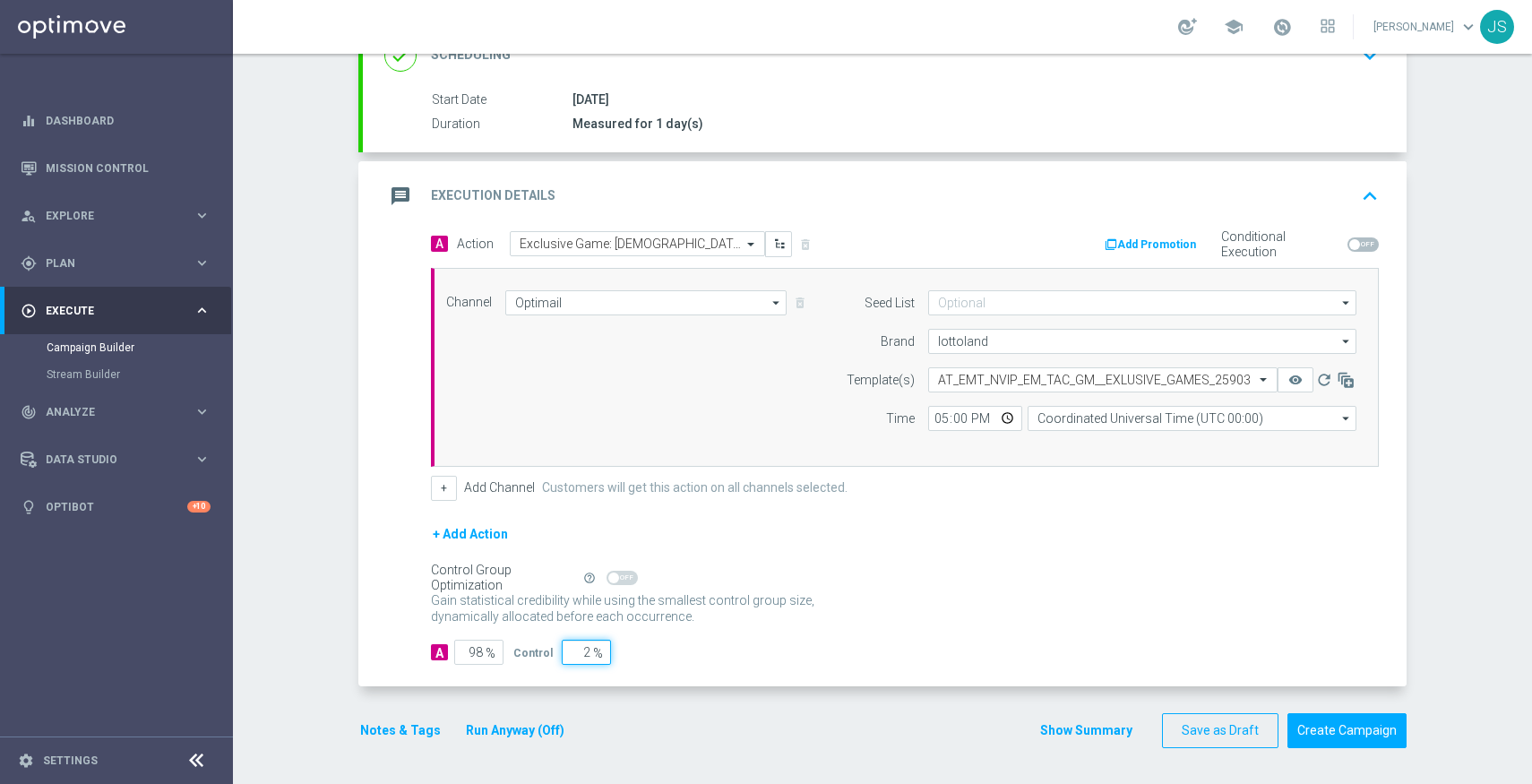
type input "2"
click at [842, 595] on div "Gain statistical credibility while using the smallest control group size, dynam…" at bounding box center [905, 609] width 948 height 43
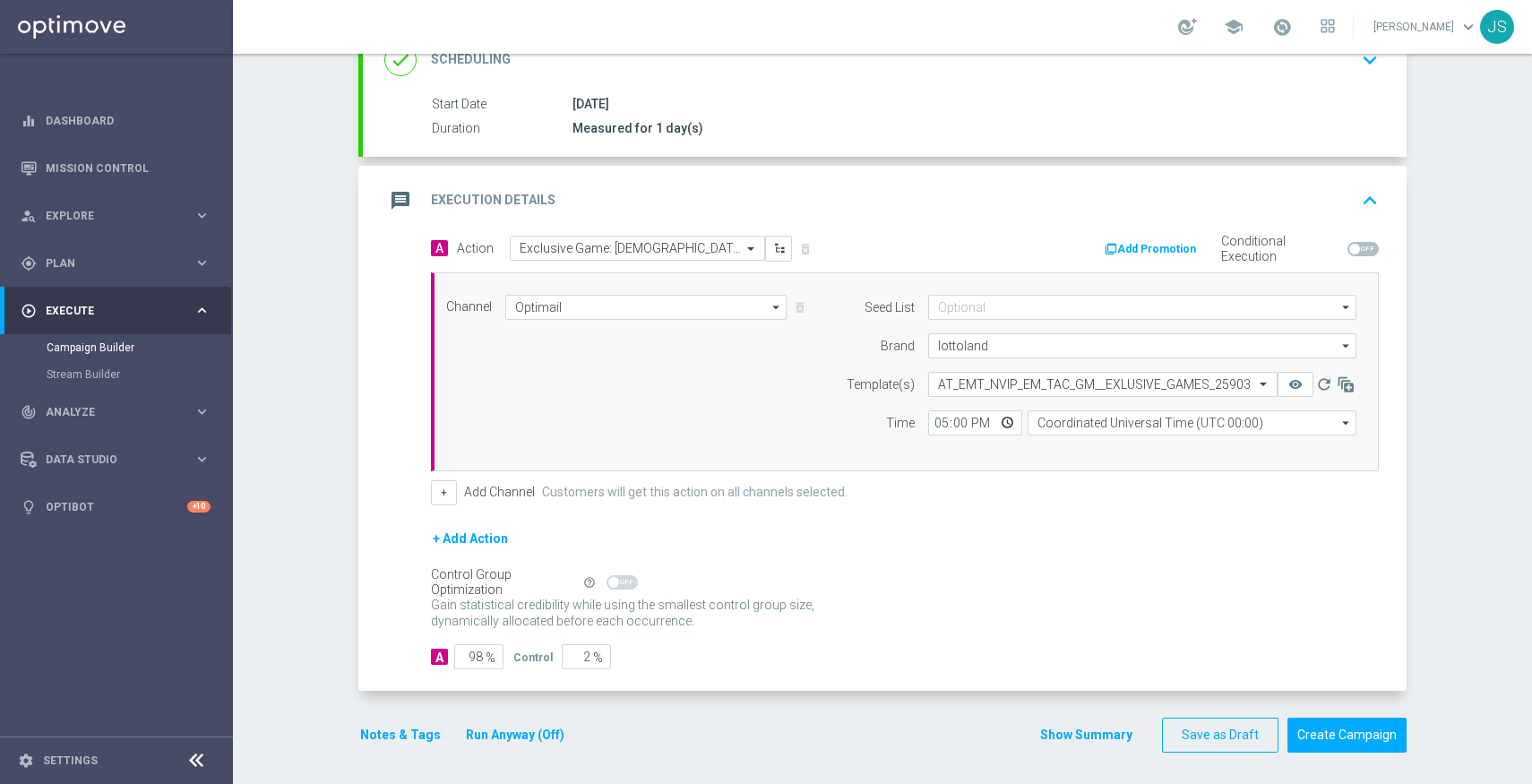
scroll to position [264, 0]
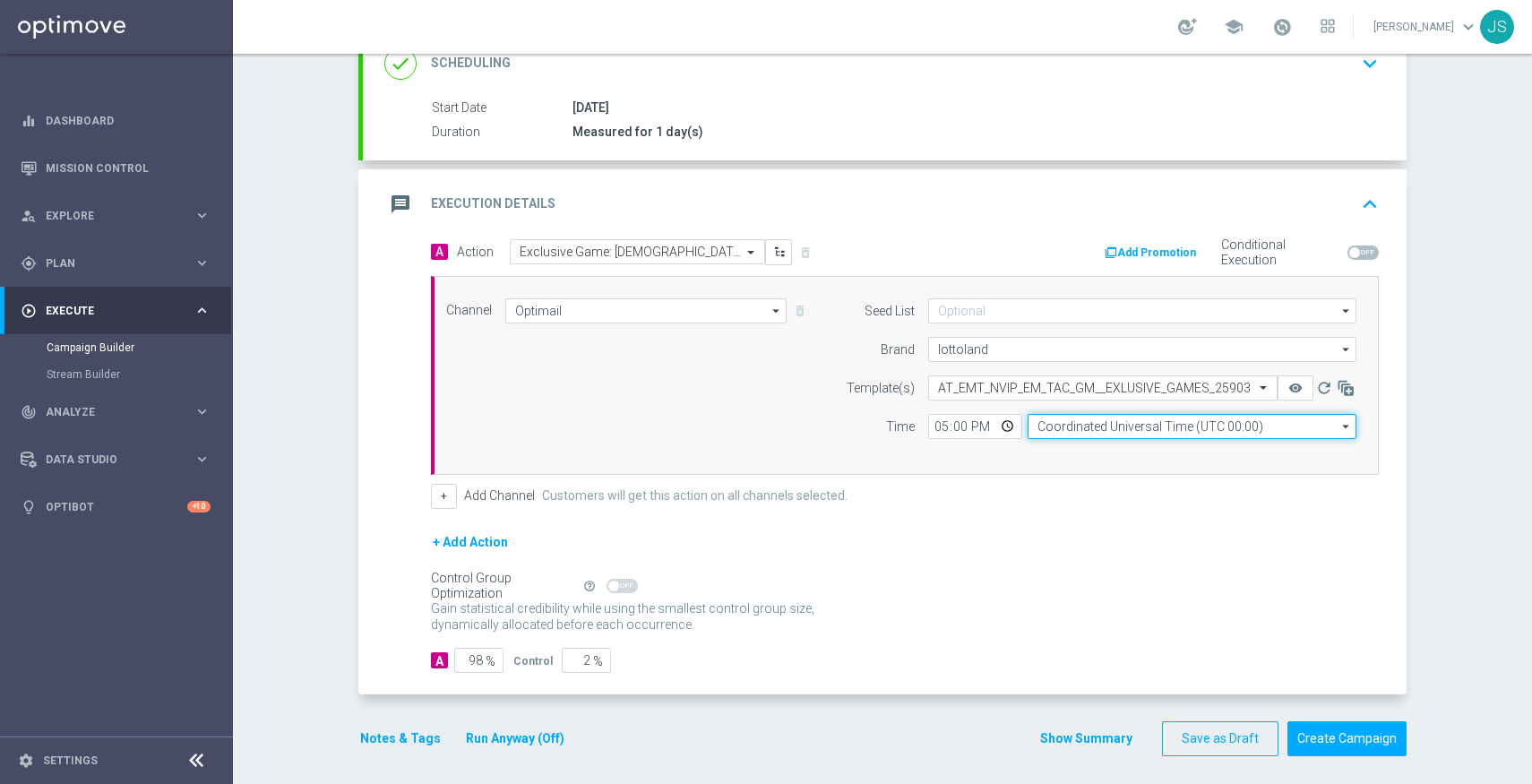
click at [1082, 419] on input "Coordinated Universal Time (UTC 00:00)" at bounding box center [1192, 426] width 328 height 25
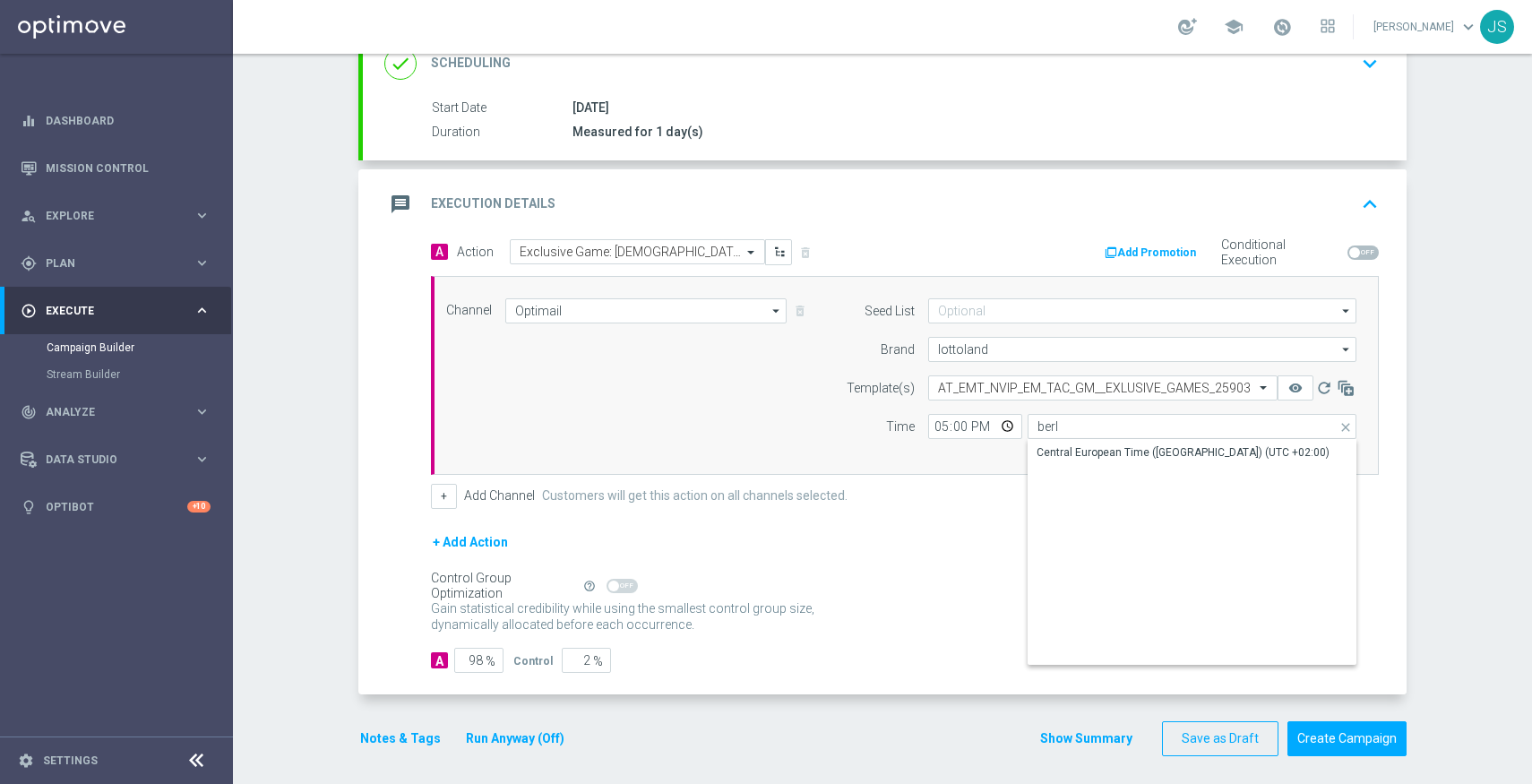
click at [1115, 450] on div "Central European Time ([GEOGRAPHIC_DATA]) (UTC +02:00)" at bounding box center [1183, 452] width 293 height 16
type input "Central European Time ([GEOGRAPHIC_DATA]) (UTC +02:00)"
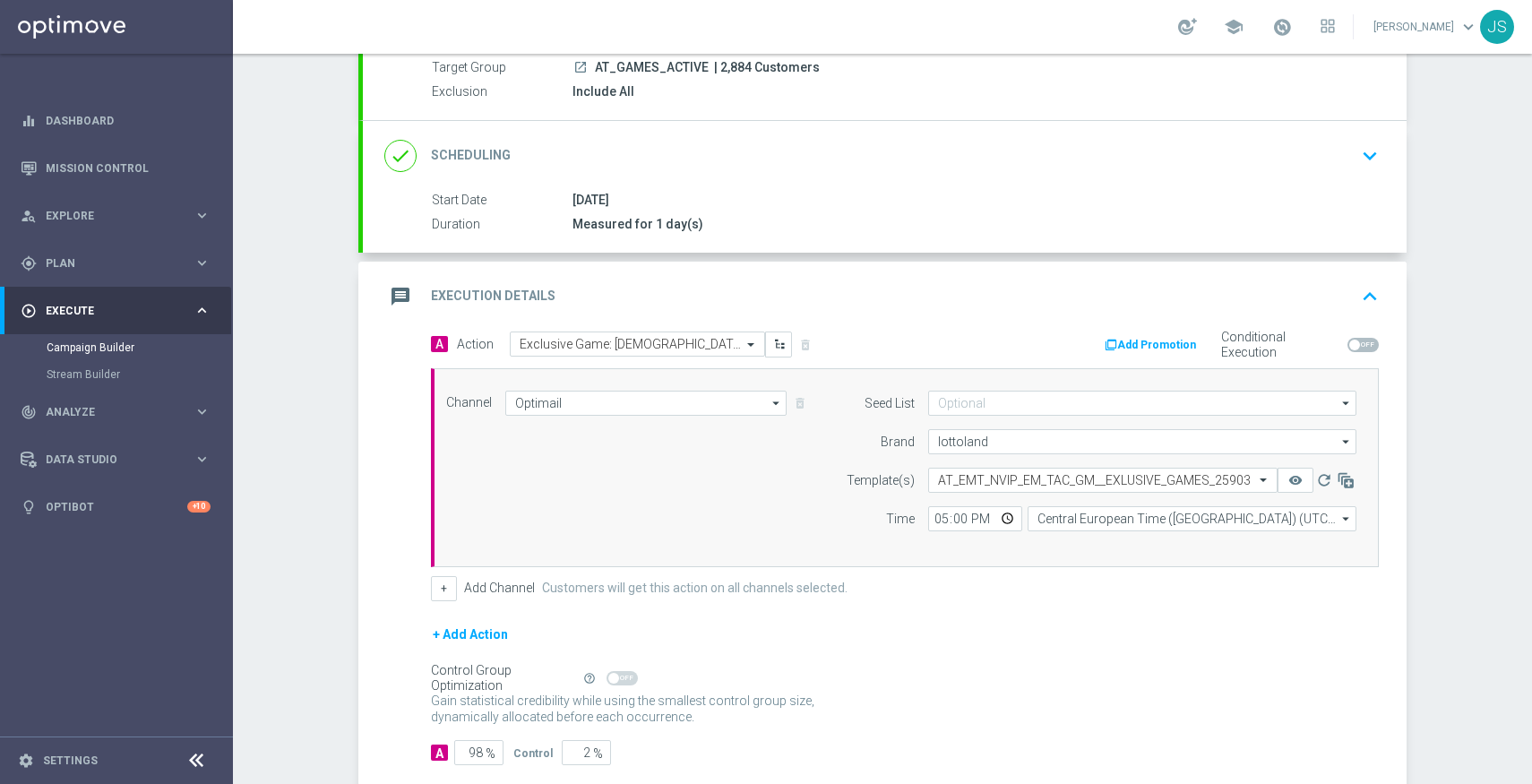
scroll to position [273, 0]
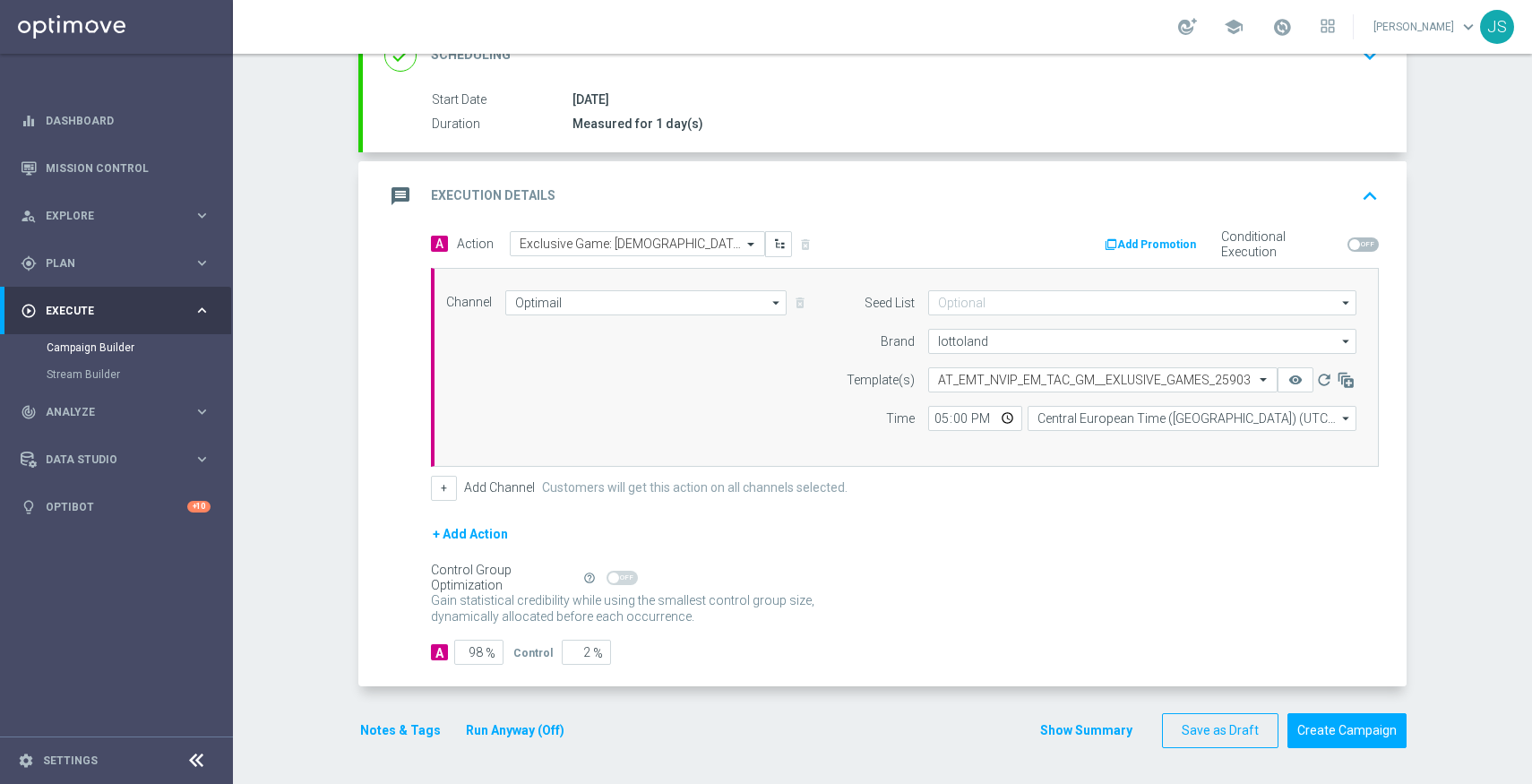
click at [418, 734] on button "Notes & Tags" at bounding box center [400, 730] width 84 height 22
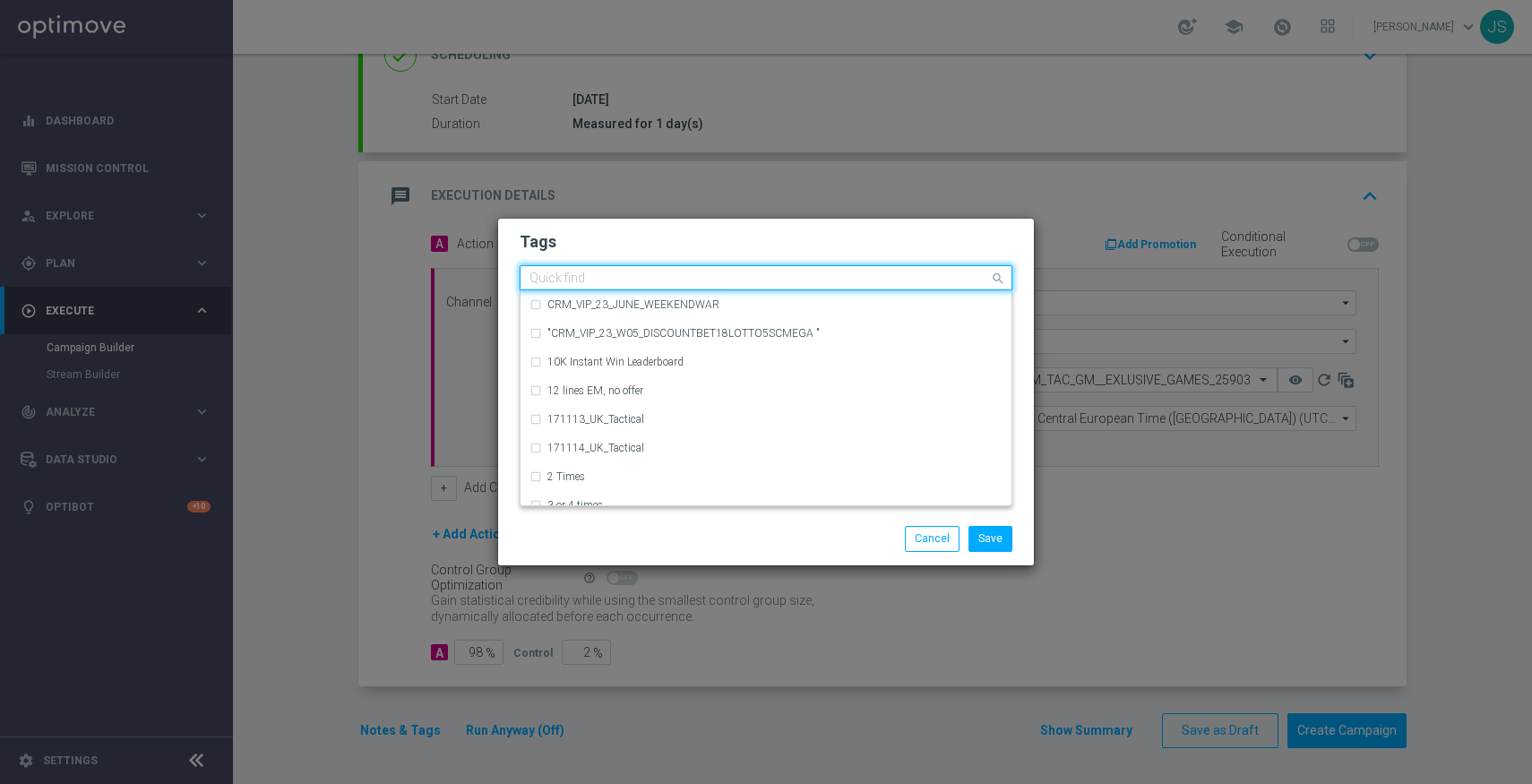
click at [672, 289] on div "Quick find" at bounding box center [766, 277] width 493 height 25
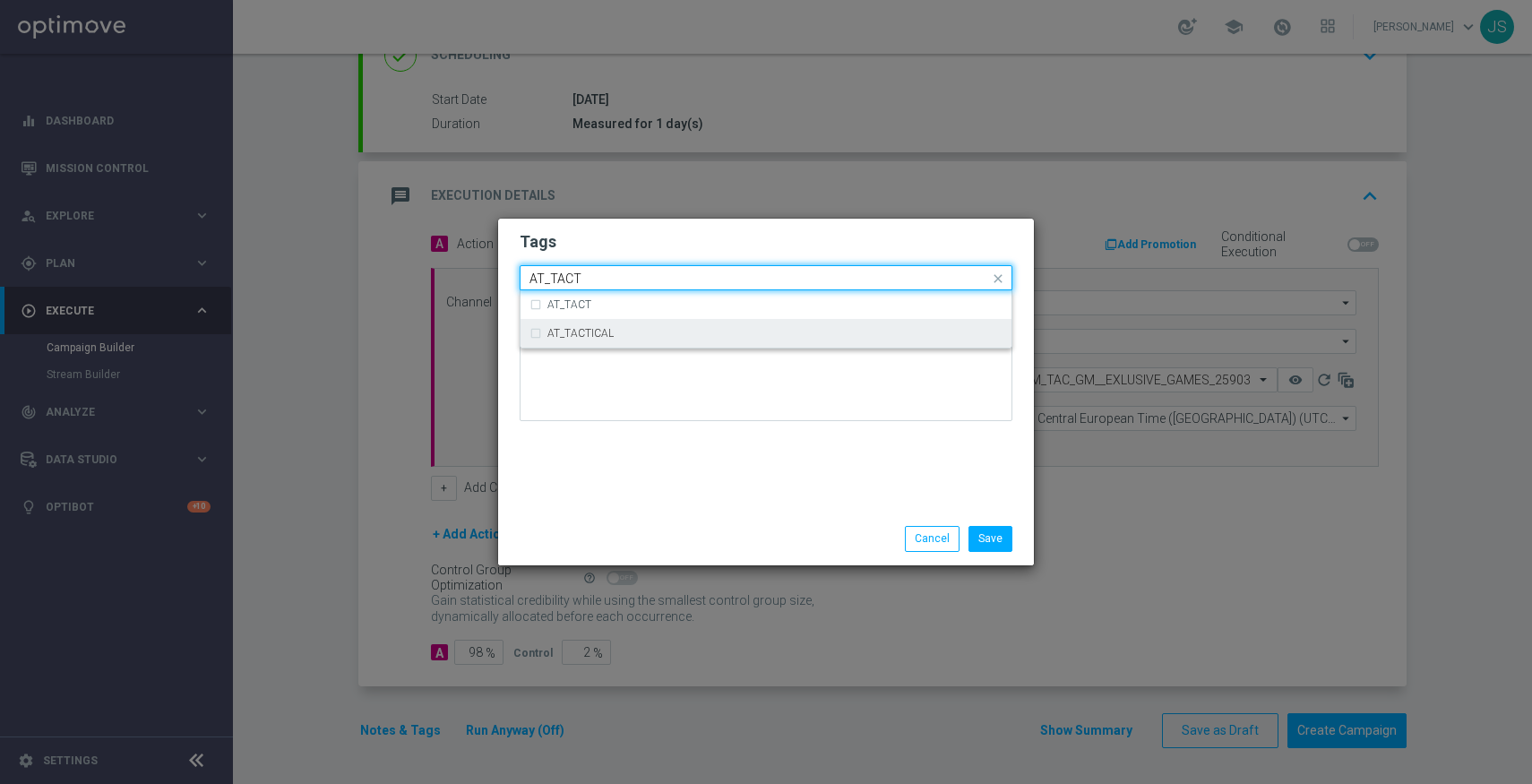
click at [530, 334] on div "AT_TACTICAL" at bounding box center [766, 333] width 473 height 29
type input "AT_TACT"
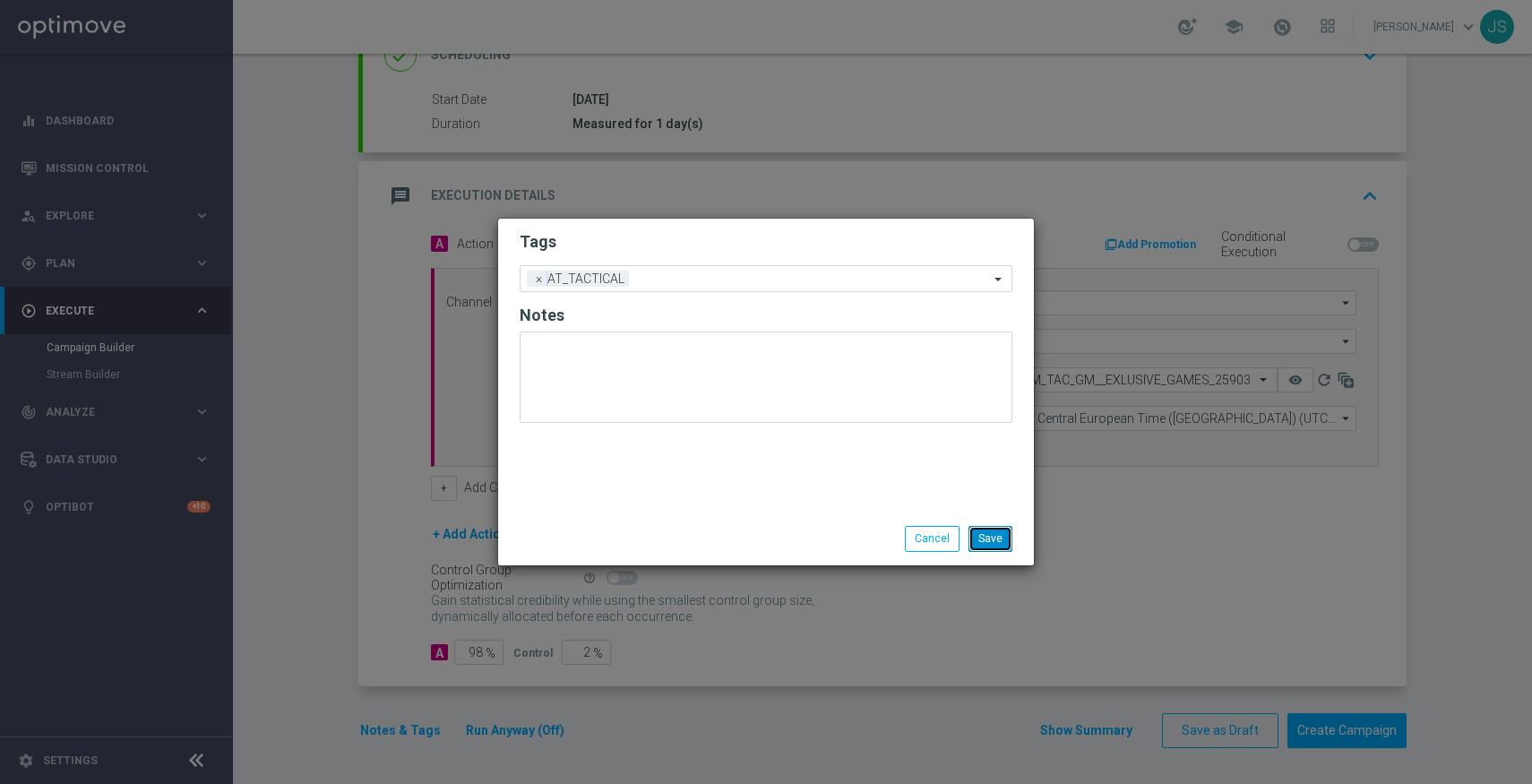
click at [998, 543] on button "Save" at bounding box center [990, 538] width 44 height 25
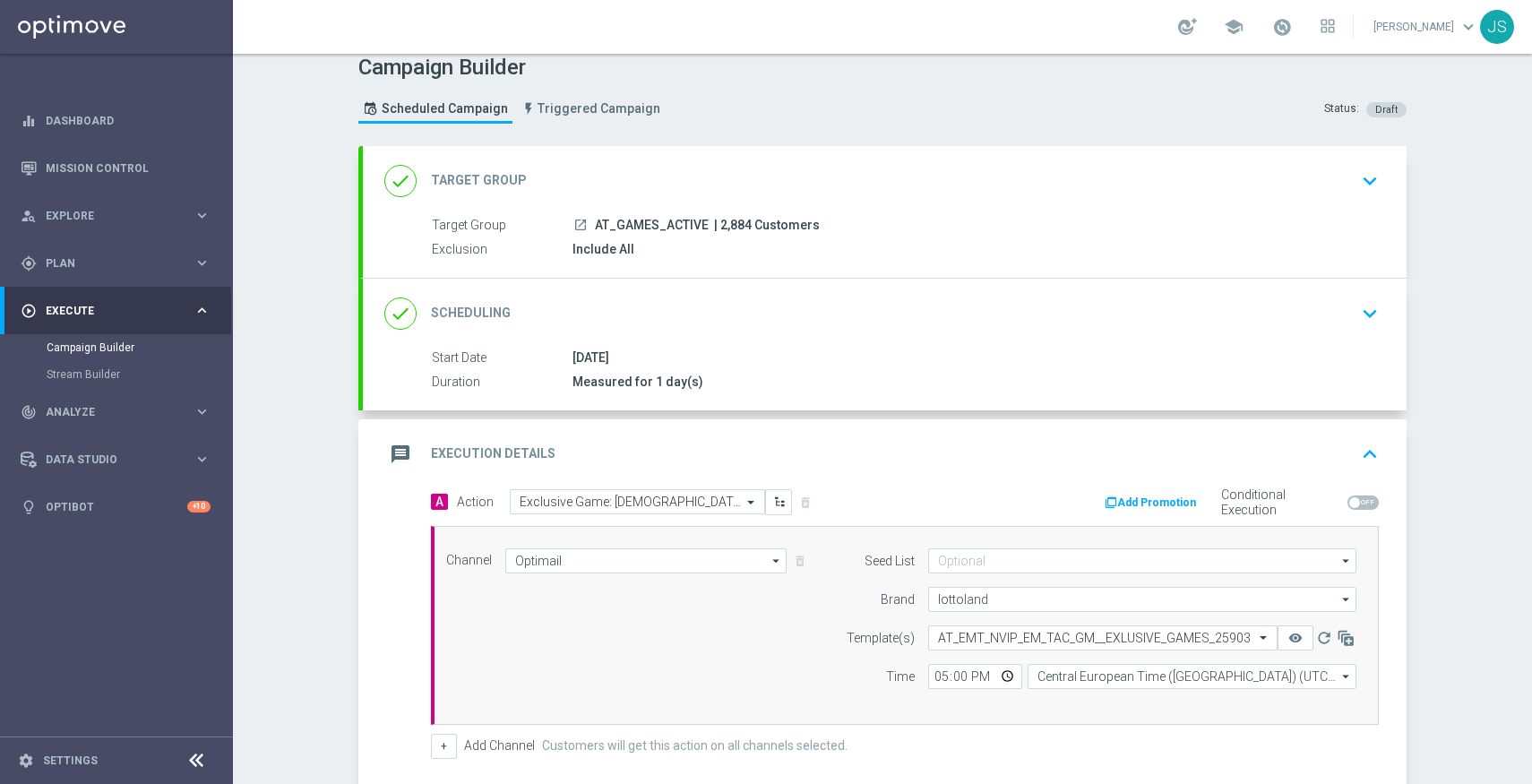
scroll to position [0, 0]
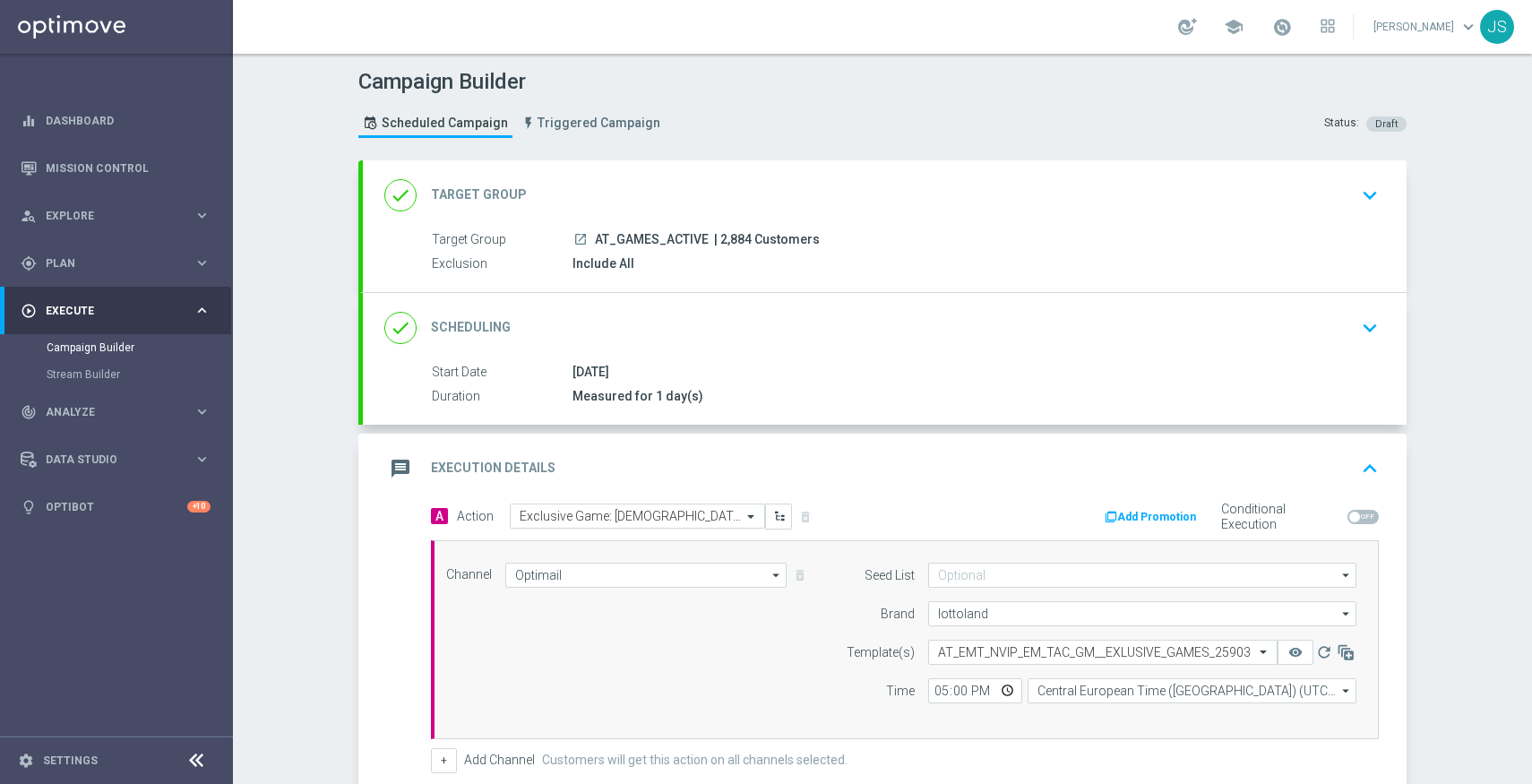
click at [1372, 196] on icon "keyboard_arrow_down" at bounding box center [1370, 195] width 27 height 27
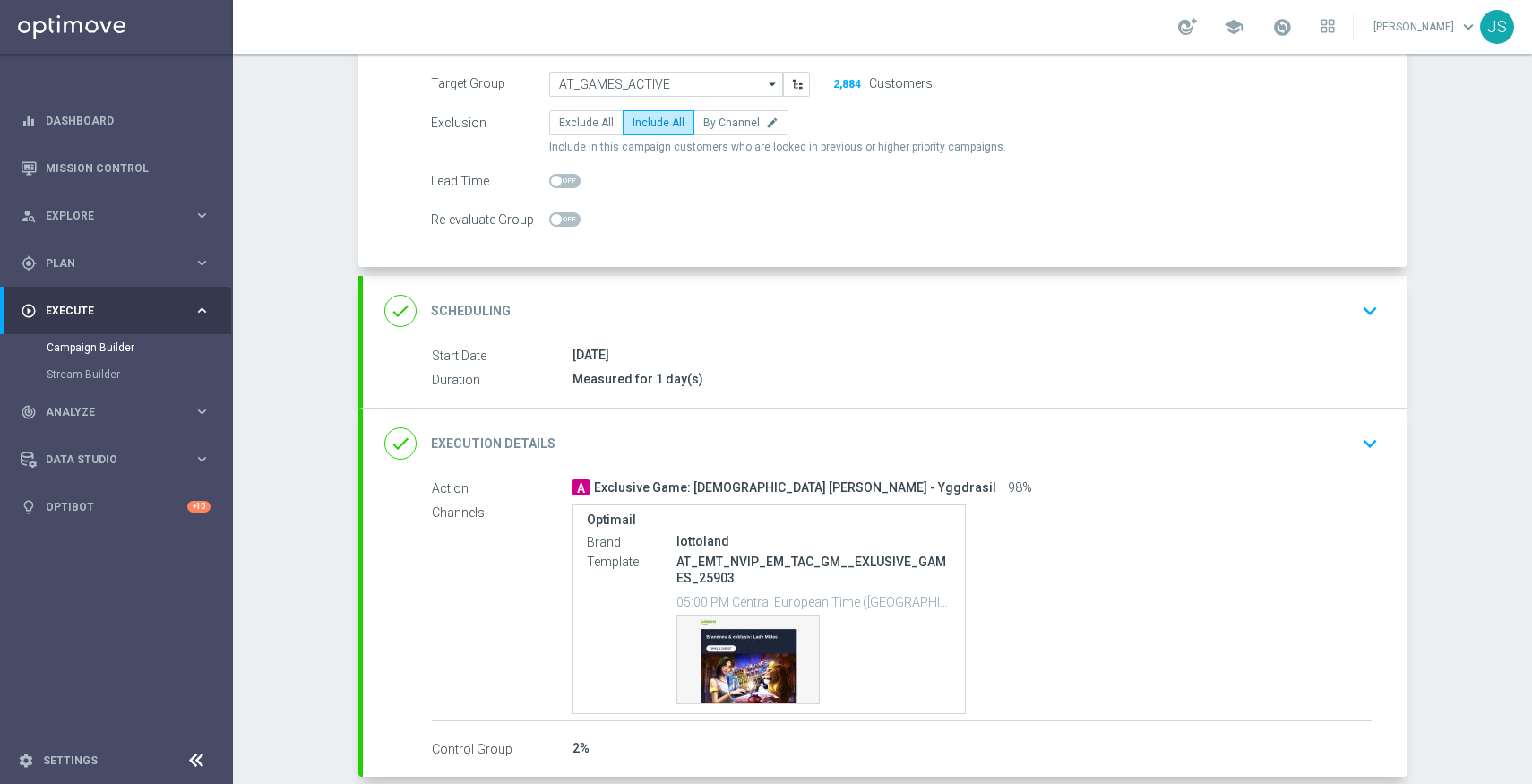
scroll to position [176, 0]
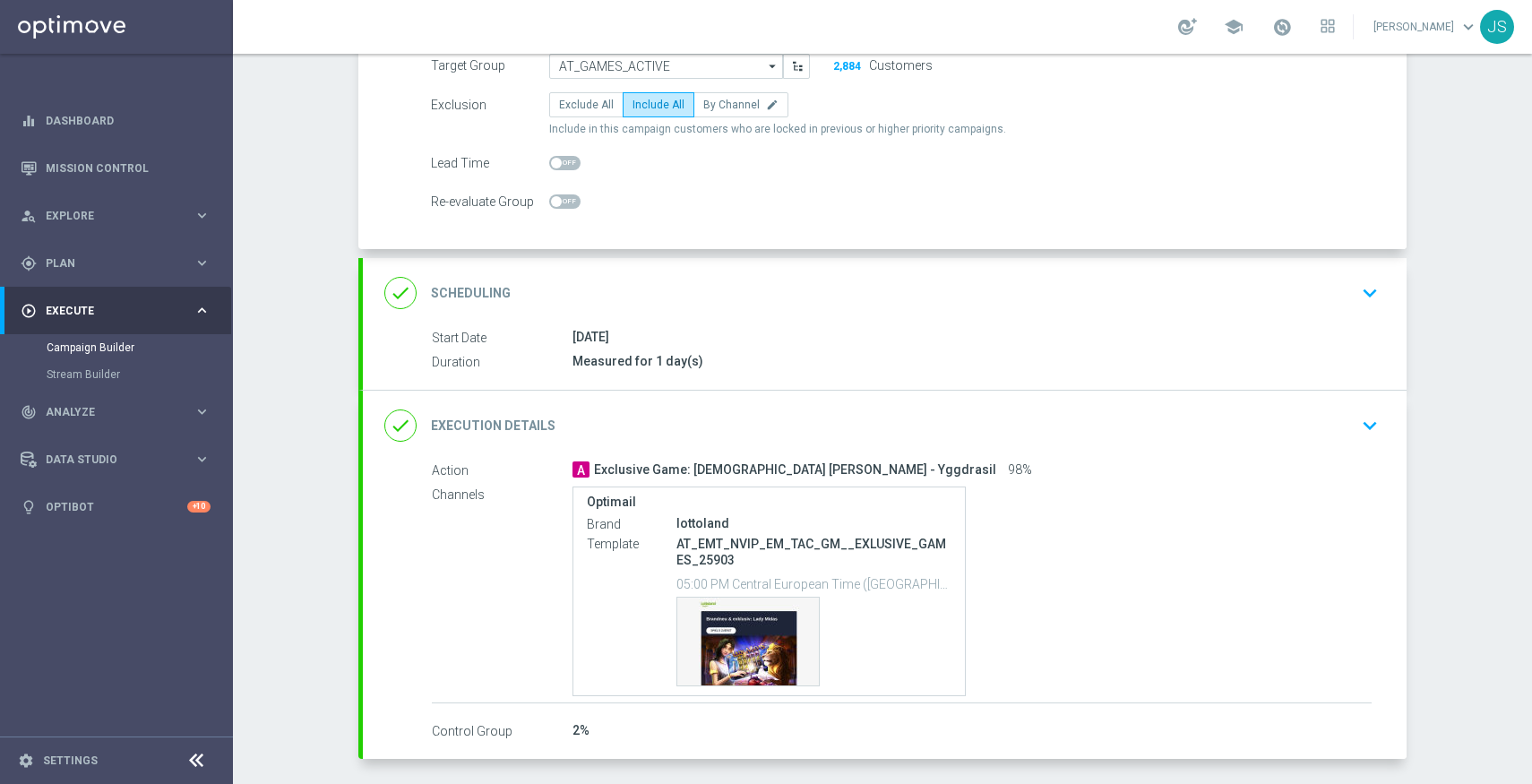
click at [1372, 300] on icon "keyboard_arrow_down" at bounding box center [1370, 292] width 27 height 27
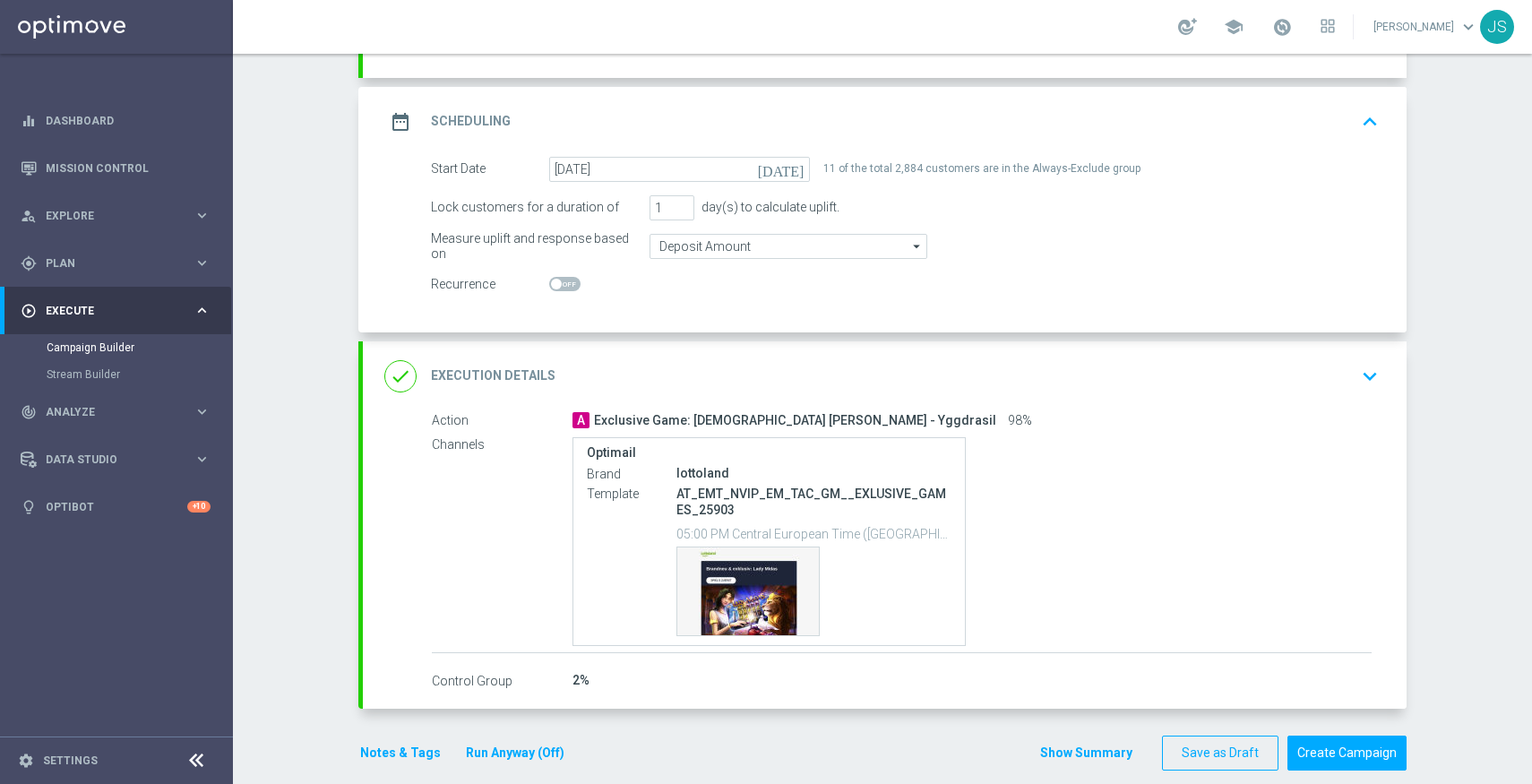
scroll to position [237, 0]
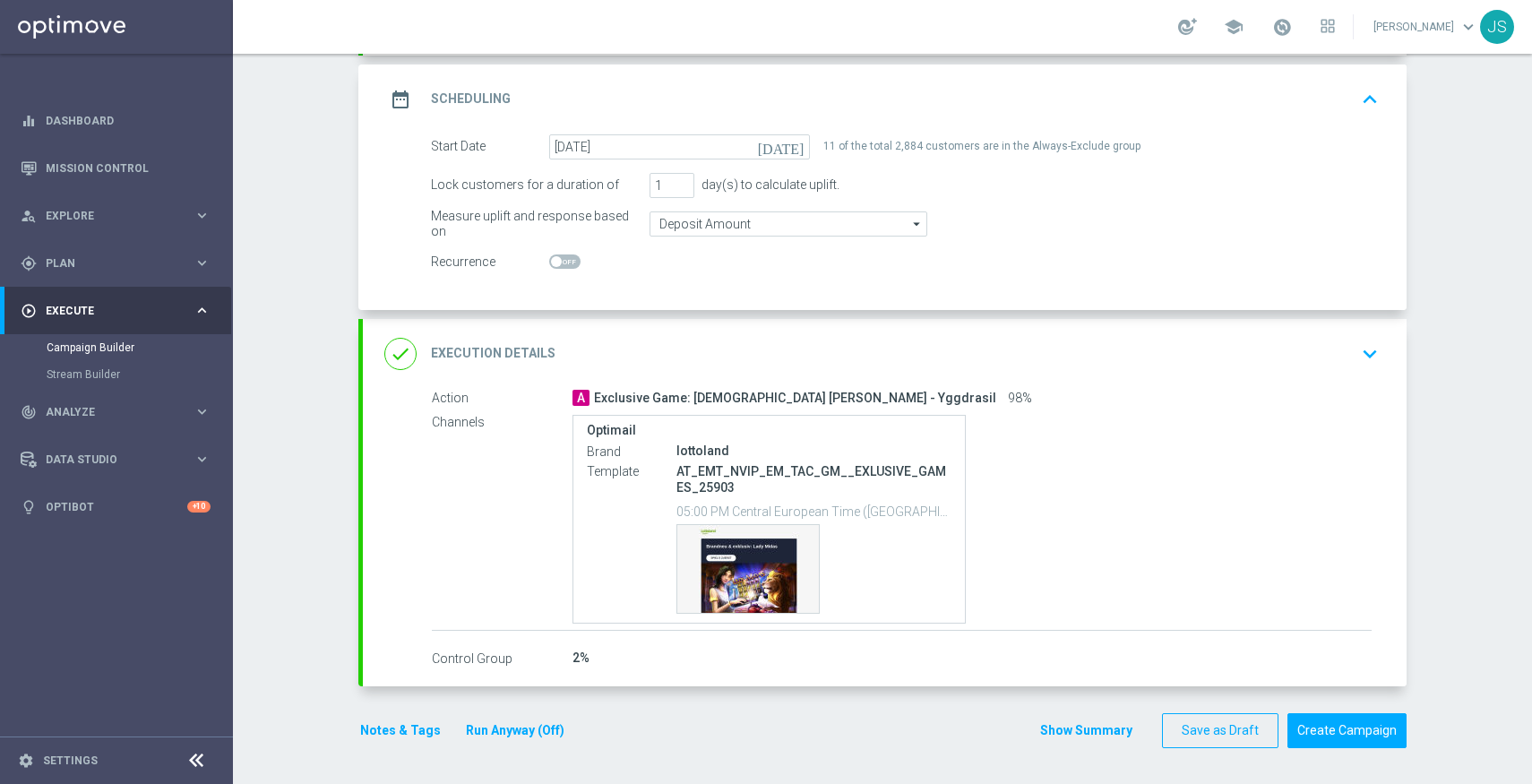
click at [1364, 366] on icon "keyboard_arrow_down" at bounding box center [1370, 353] width 27 height 27
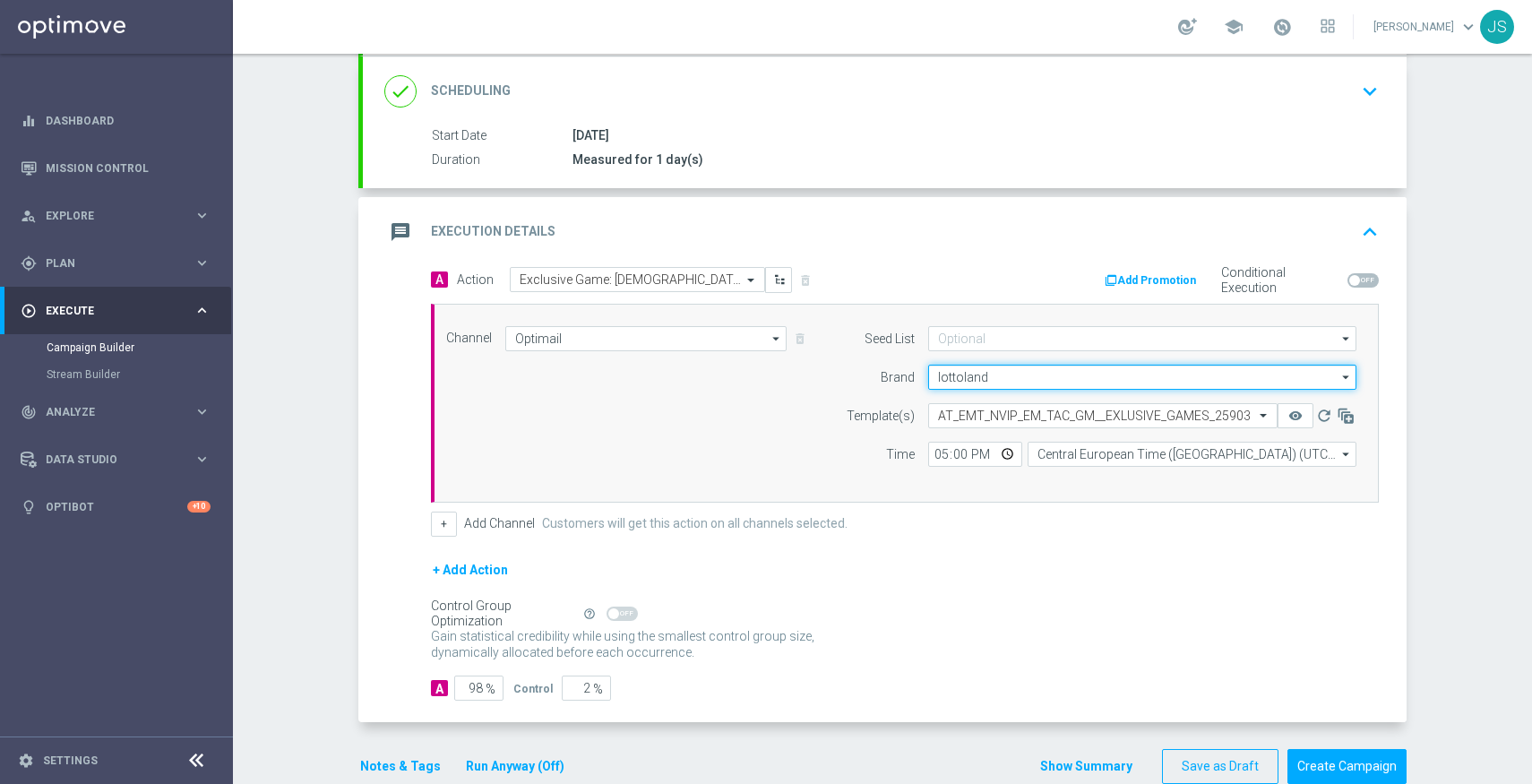
click at [979, 381] on input "lottoland" at bounding box center [1142, 377] width 429 height 25
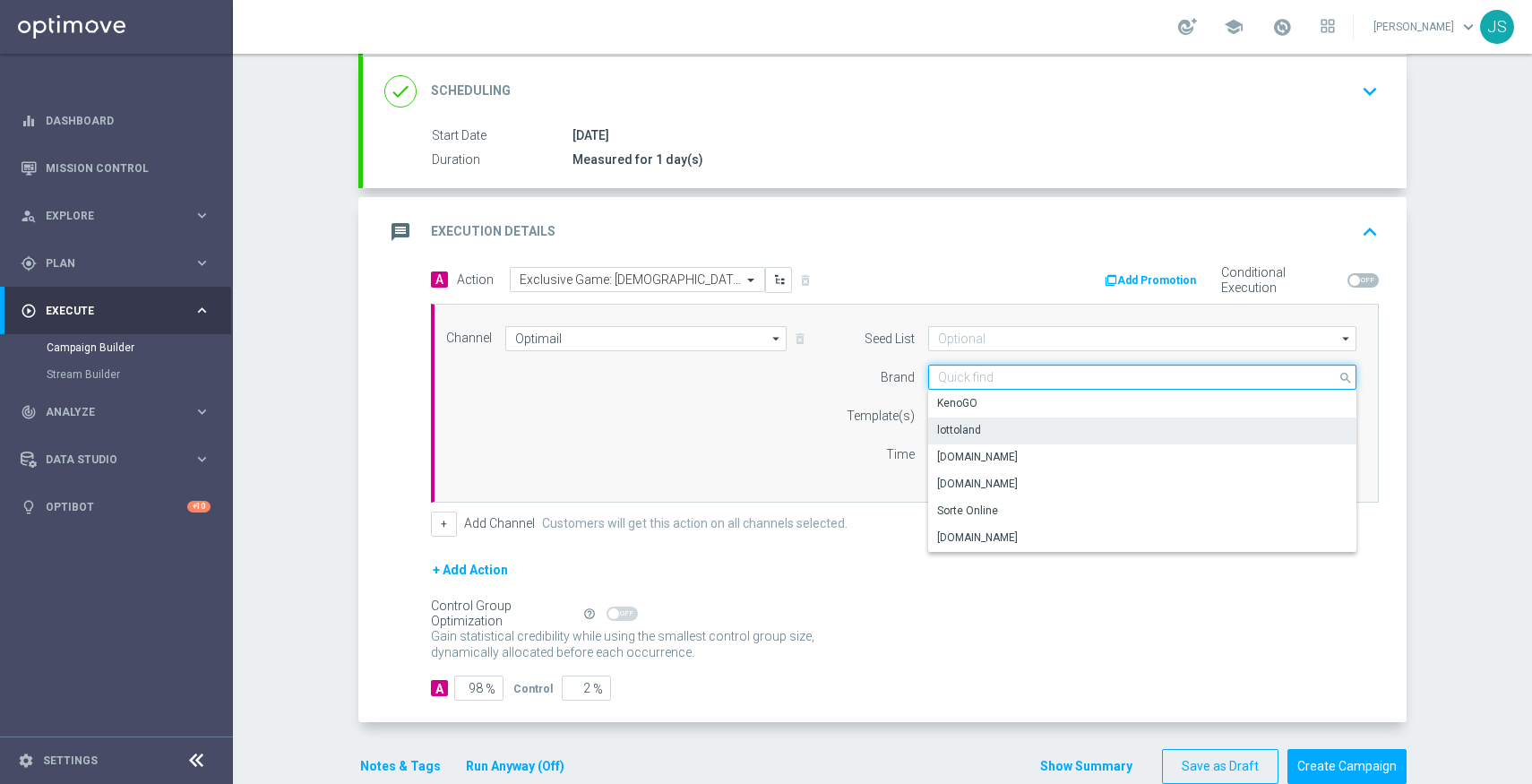
click at [979, 381] on input at bounding box center [1142, 377] width 429 height 25
click at [1413, 363] on section "done Target Group keyboard_arrow_down Target Group launch AT_GAMES_ACTIVE | 2,8…" at bounding box center [882, 363] width 1075 height 878
type input "lottoland"
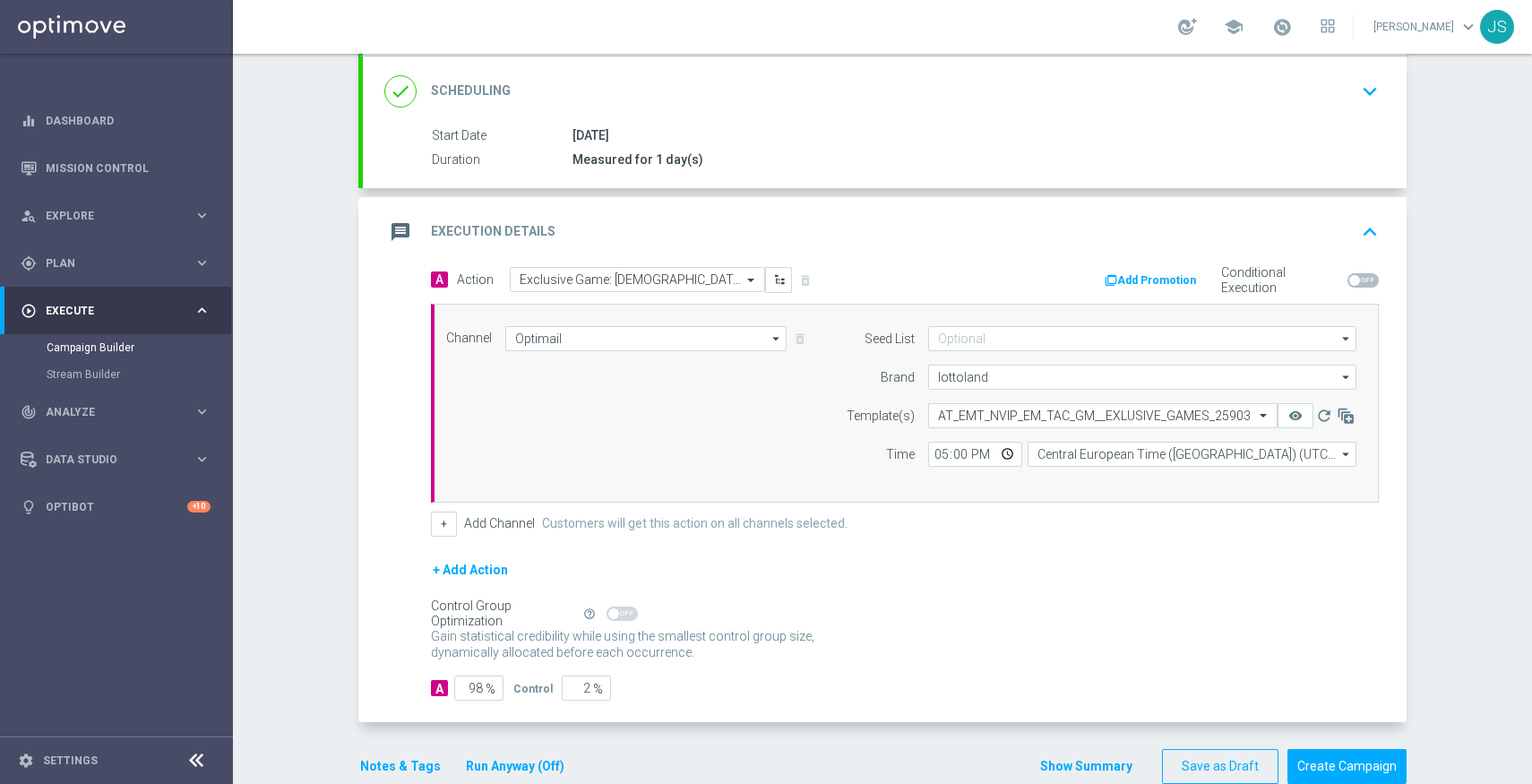
scroll to position [273, 0]
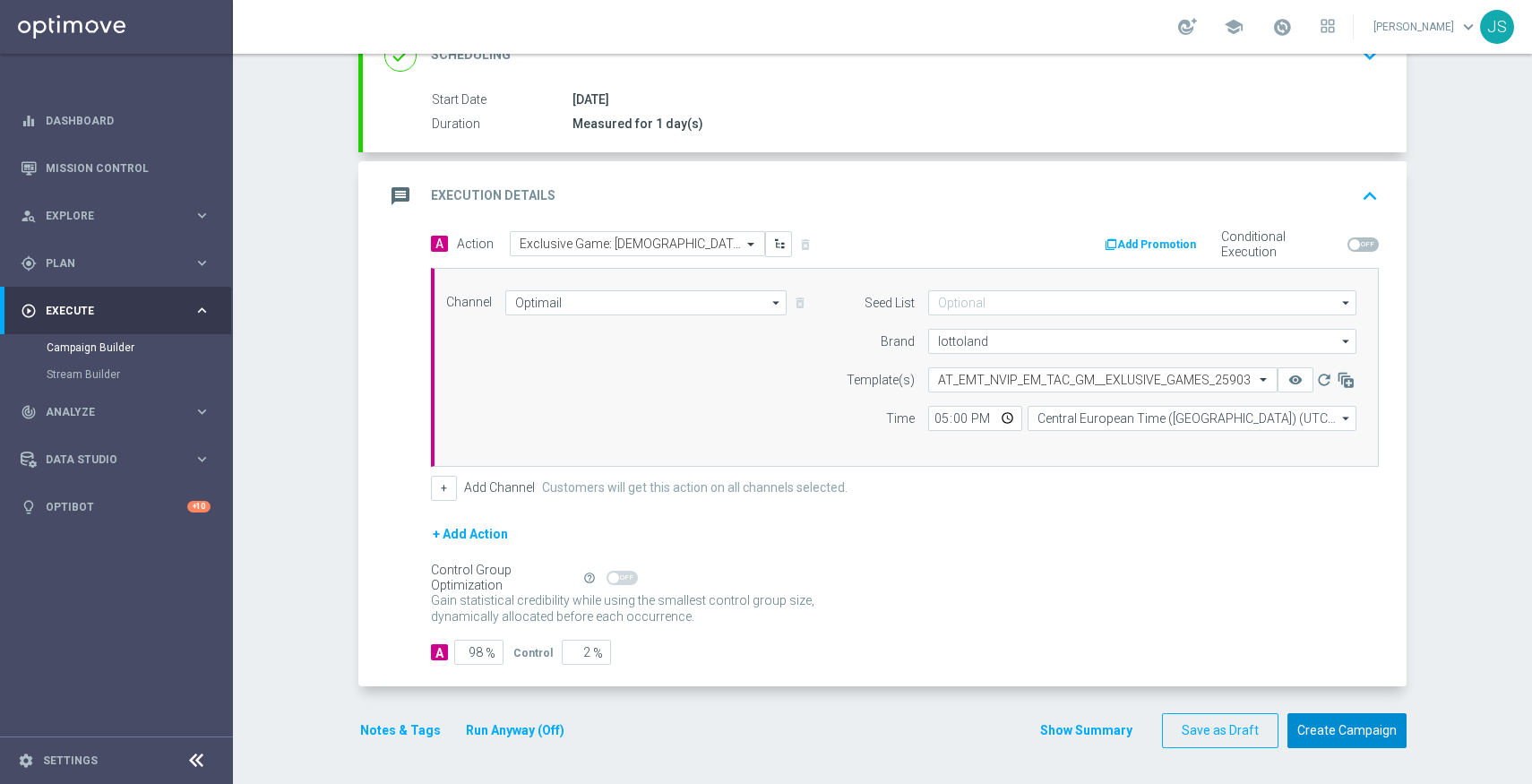
click at [1359, 732] on button "Create Campaign" at bounding box center [1347, 731] width 119 height 35
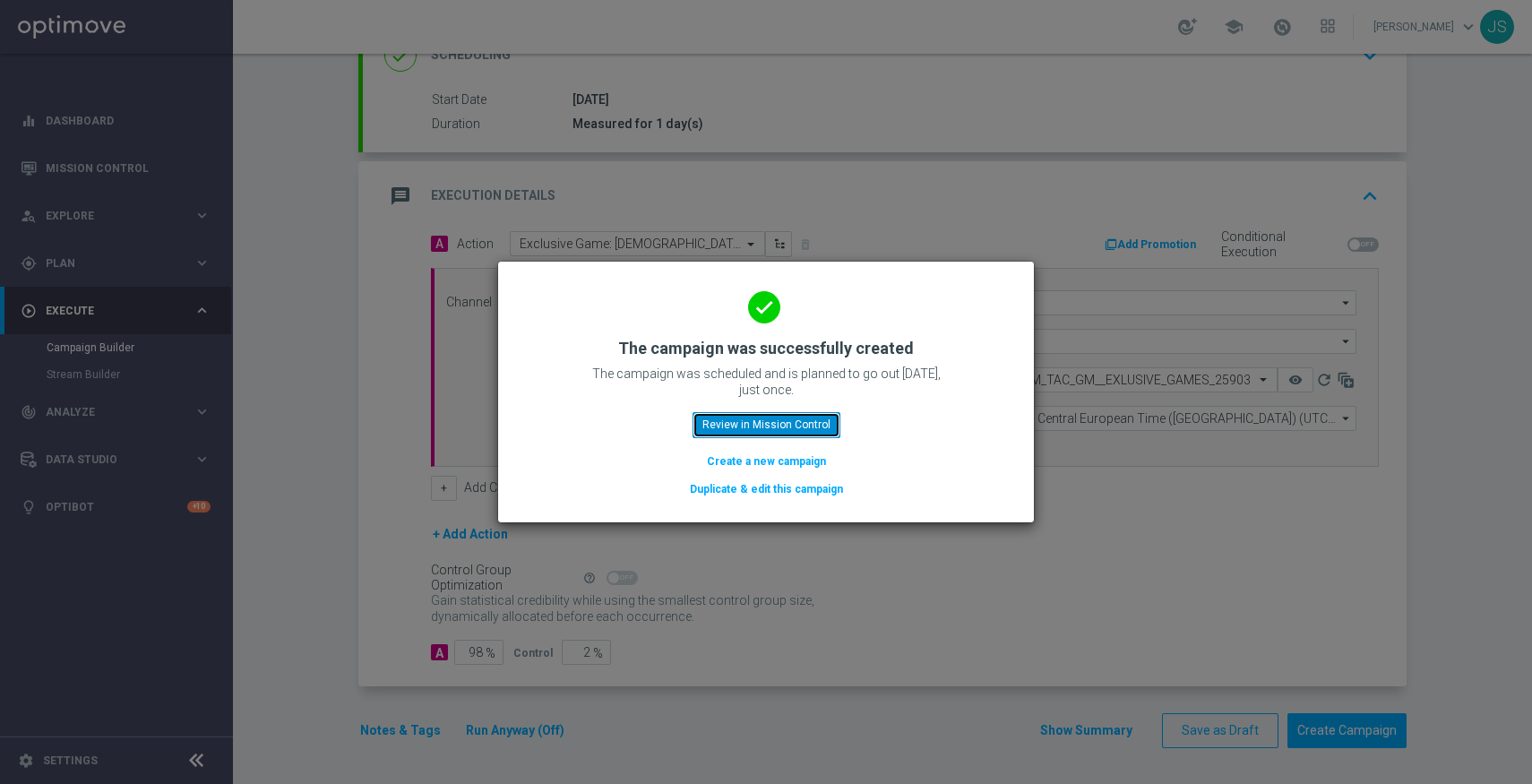
click at [752, 423] on button "Review in Mission Control" at bounding box center [766, 424] width 148 height 25
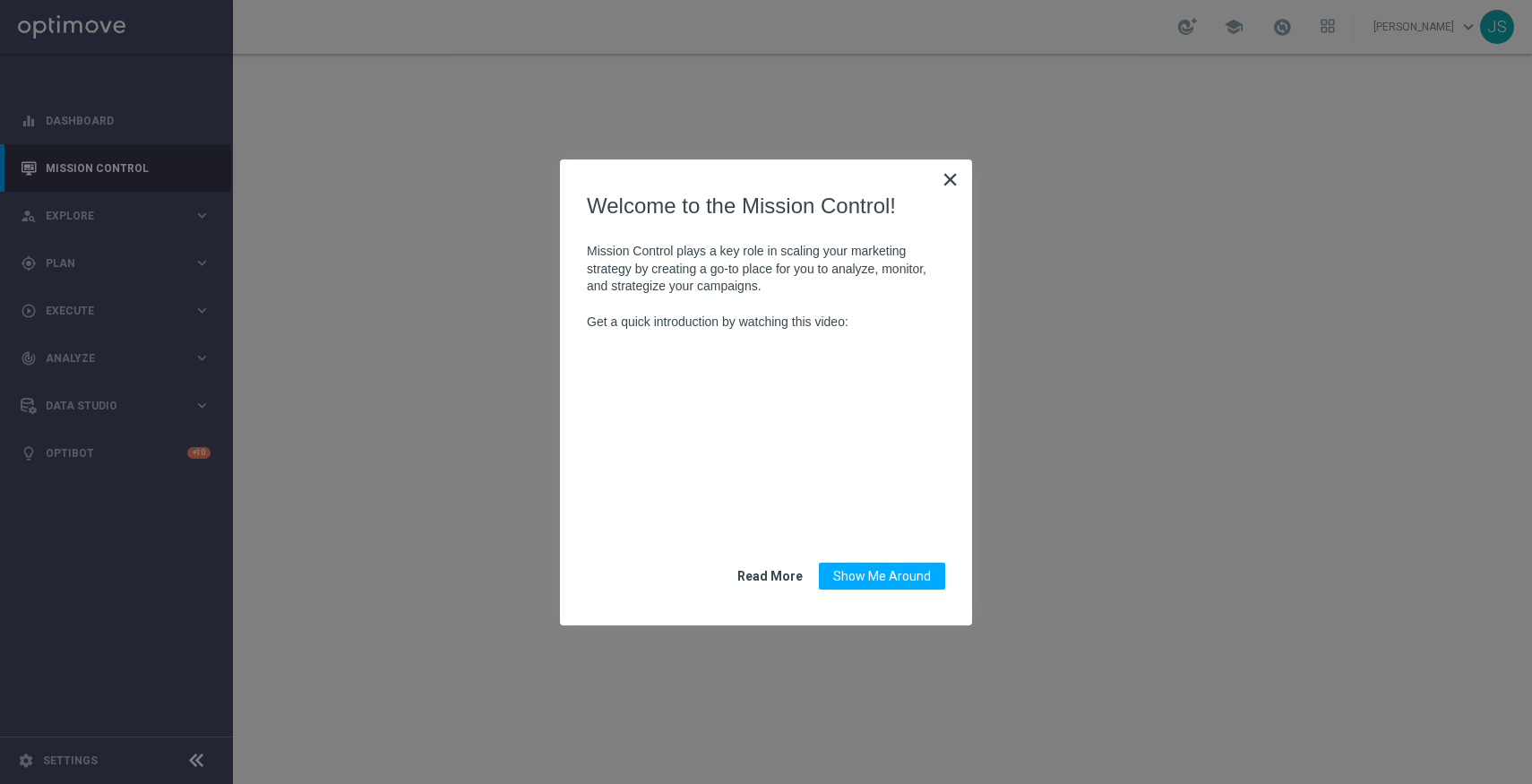
click at [947, 184] on button "×" at bounding box center [950, 179] width 17 height 29
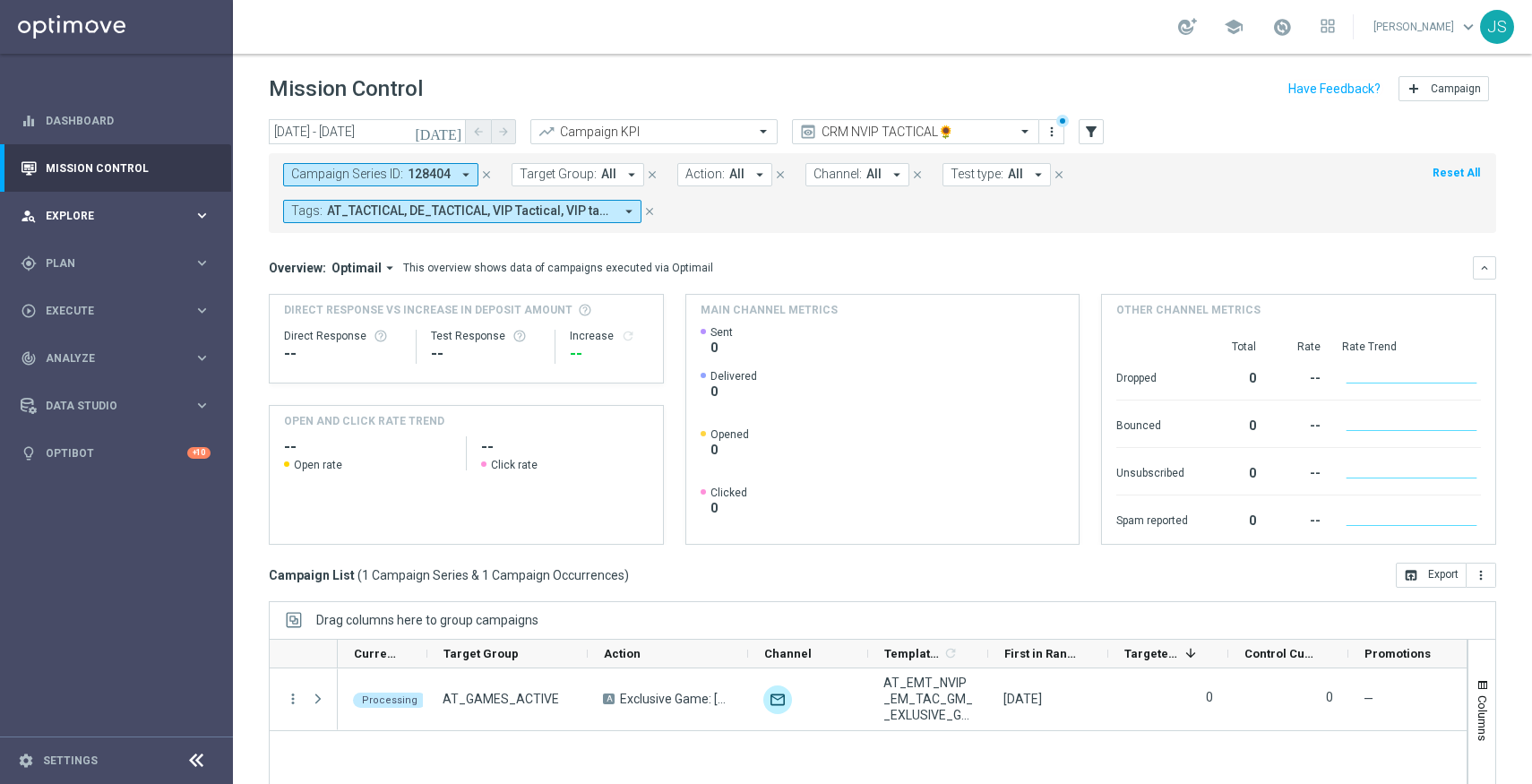
click at [220, 214] on div "person_search Explore keyboard_arrow_right" at bounding box center [115, 215] width 231 height 47
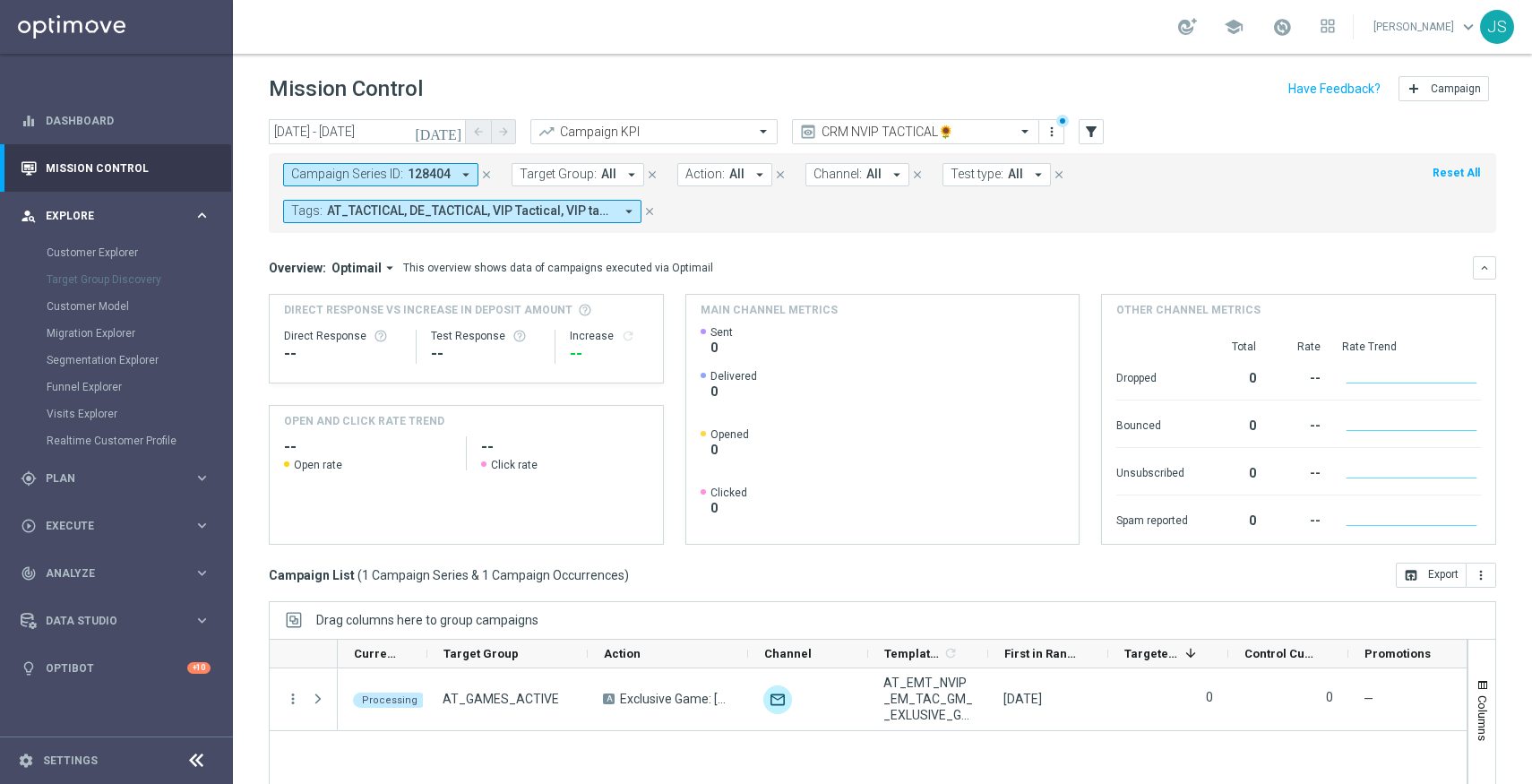
click at [218, 213] on div "person_search Explore keyboard_arrow_right" at bounding box center [115, 215] width 231 height 47
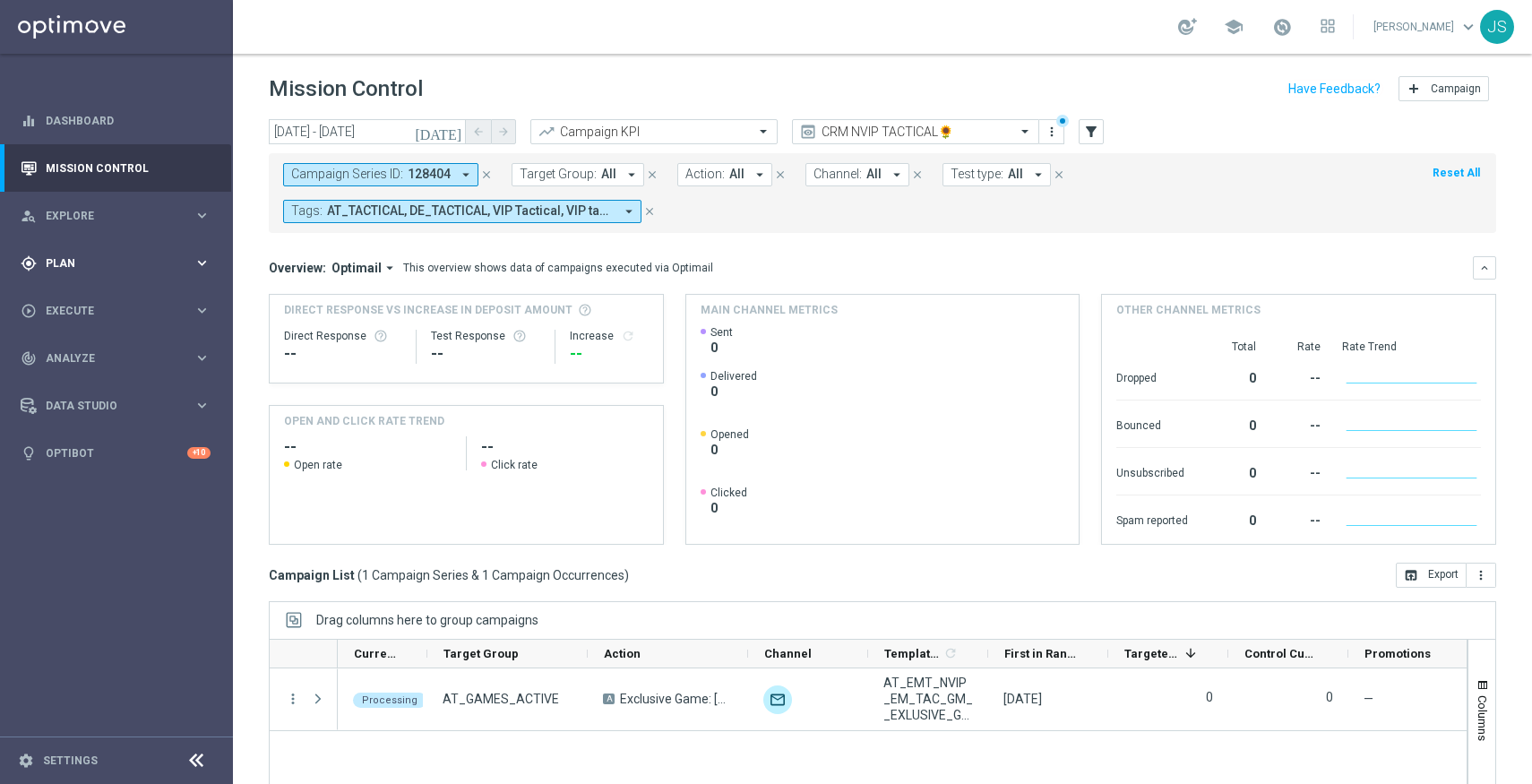
click at [200, 274] on div "gps_fixed Plan keyboard_arrow_right" at bounding box center [115, 263] width 231 height 47
click at [199, 271] on icon "keyboard_arrow_right" at bounding box center [202, 263] width 17 height 17
click at [199, 285] on div "gps_fixed Plan keyboard_arrow_right" at bounding box center [115, 263] width 231 height 47
click at [197, 471] on icon "keyboard_arrow_right" at bounding box center [202, 471] width 17 height 17
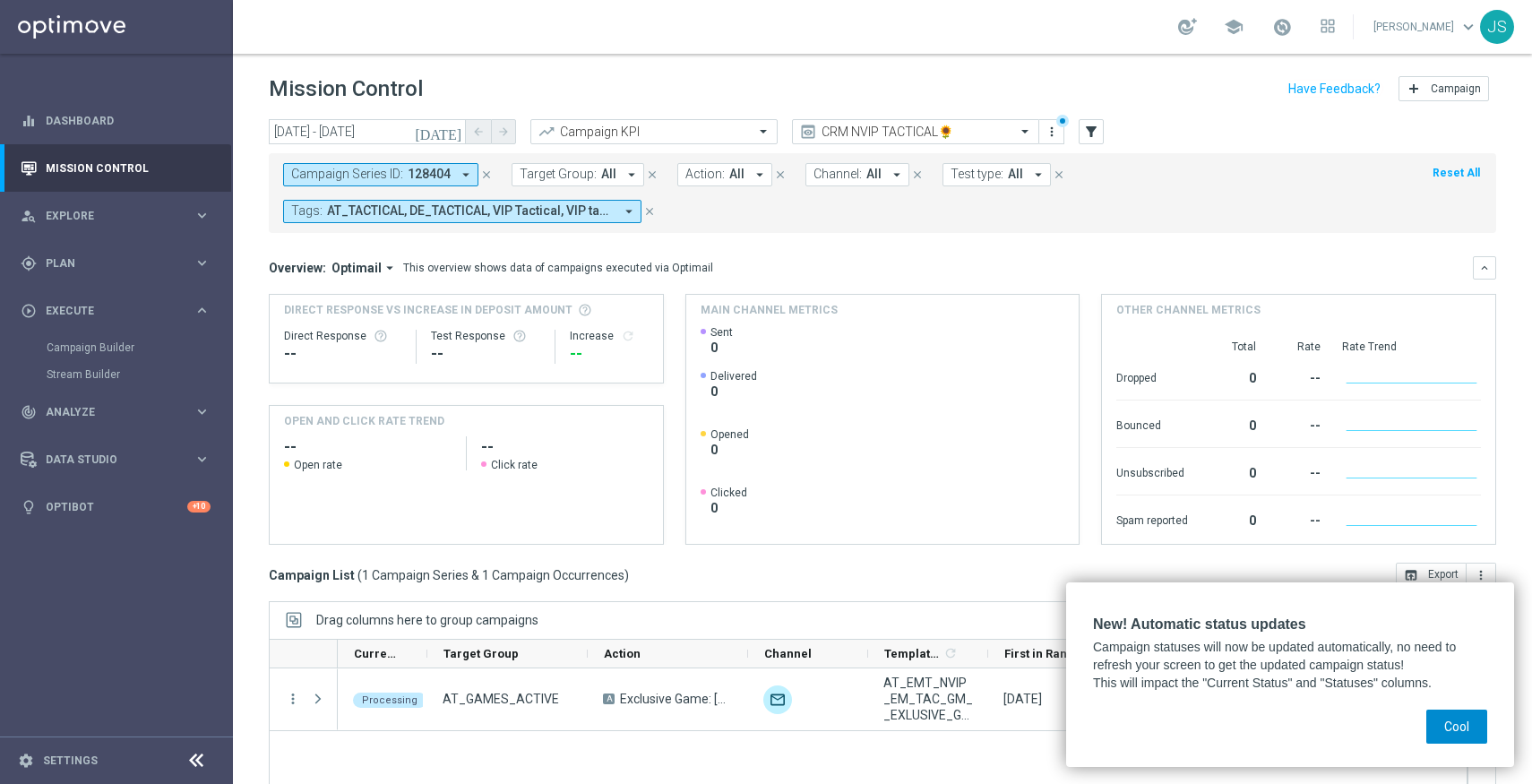
click at [1471, 715] on button "Cool" at bounding box center [1457, 726] width 61 height 34
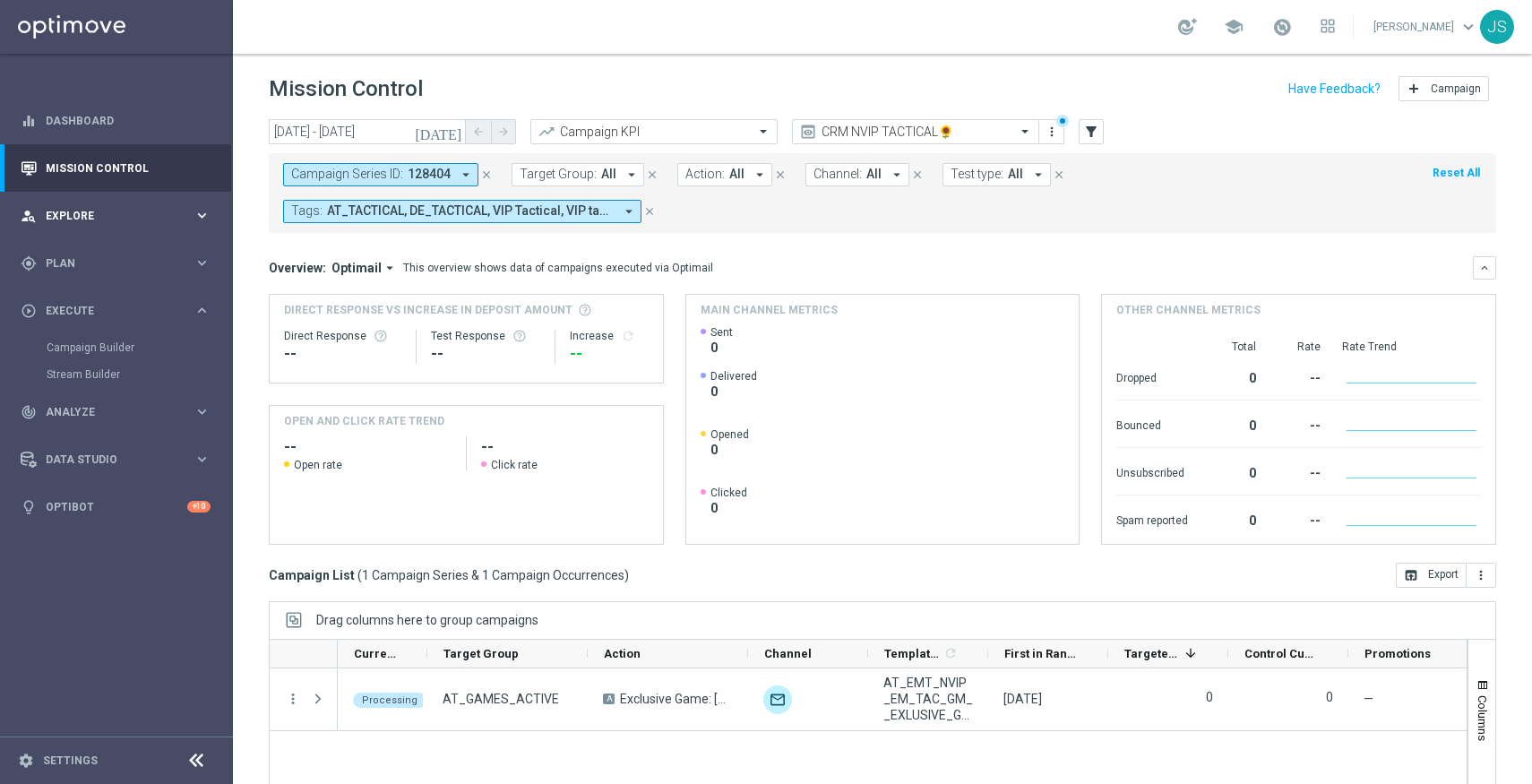
click at [97, 222] on div "person_search Explore" at bounding box center [107, 215] width 173 height 16
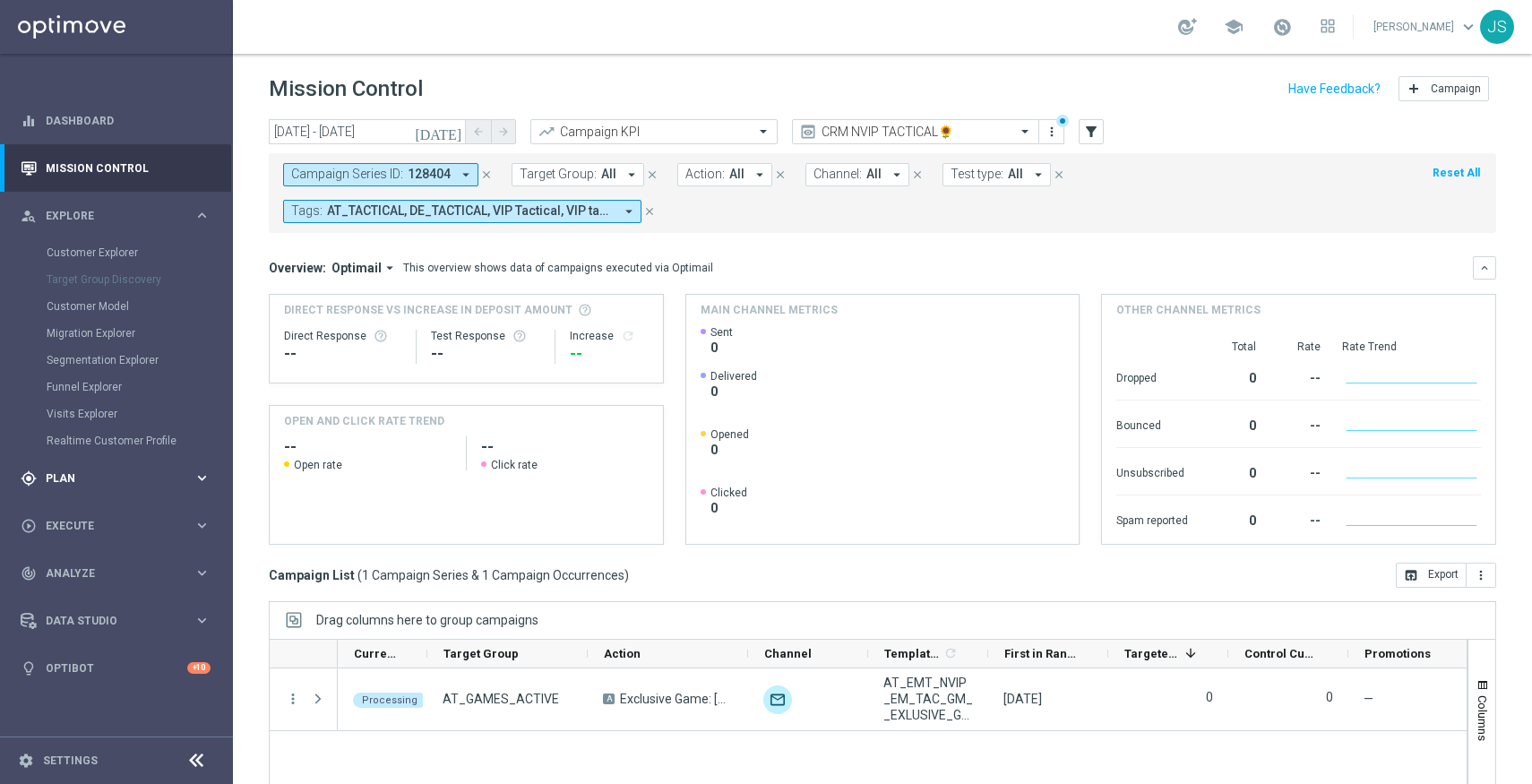
click at [79, 482] on span "Plan" at bounding box center [119, 479] width 148 height 11
click at [87, 354] on span "Templates" at bounding box center [111, 354] width 128 height 11
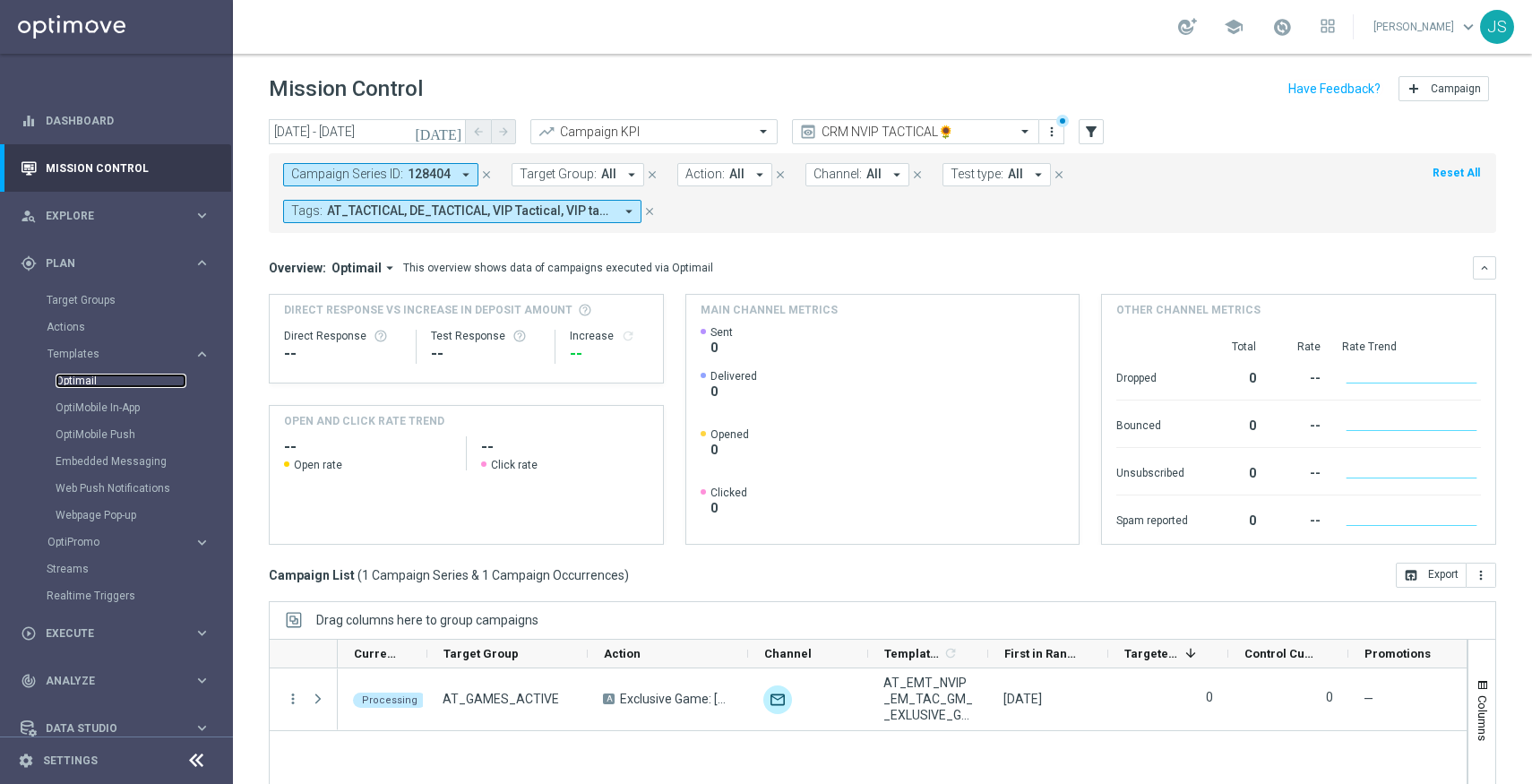
click at [82, 382] on link "Optimail" at bounding box center [121, 380] width 131 height 14
